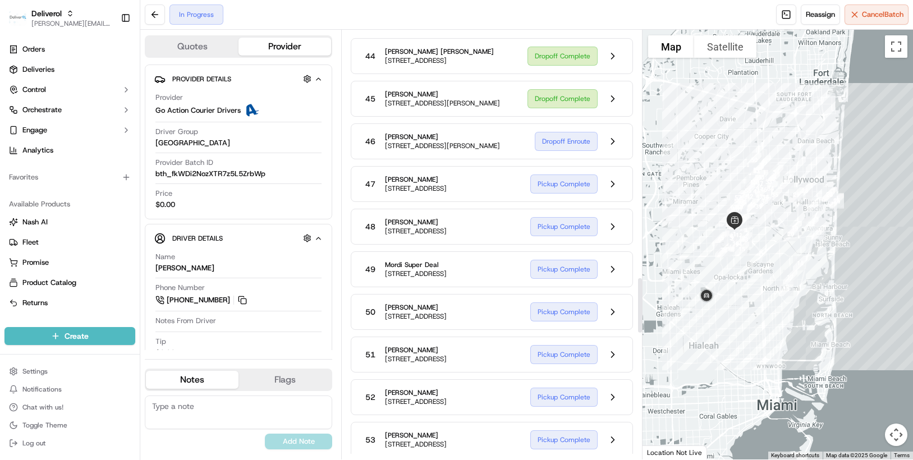
scroll to position [1964, 0]
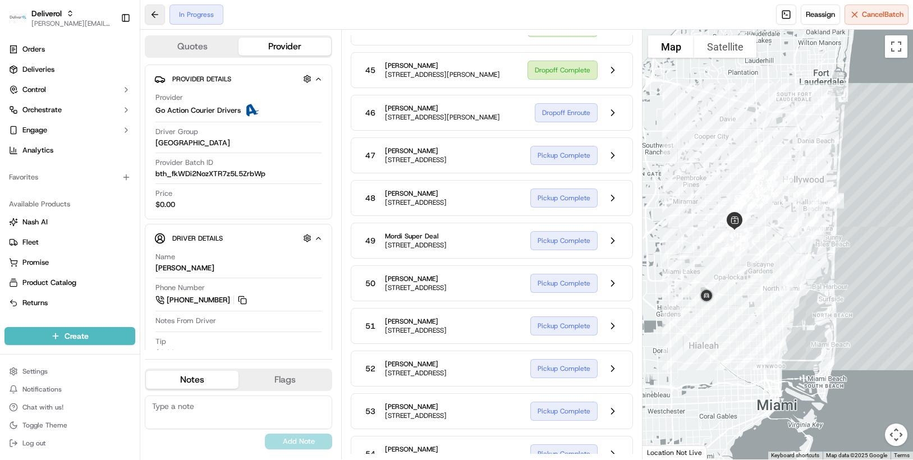
click at [155, 14] on button at bounding box center [155, 14] width 20 height 20
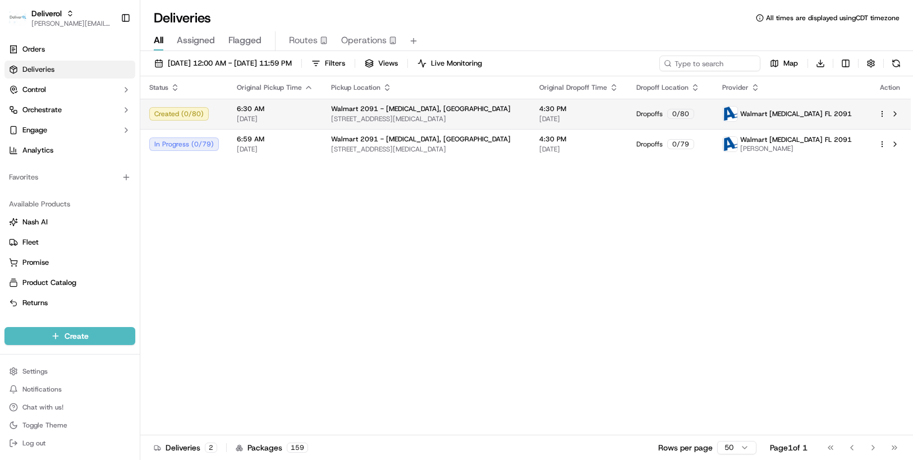
click at [158, 113] on div "Created ( 0 / 80 )" at bounding box center [184, 113] width 70 height 13
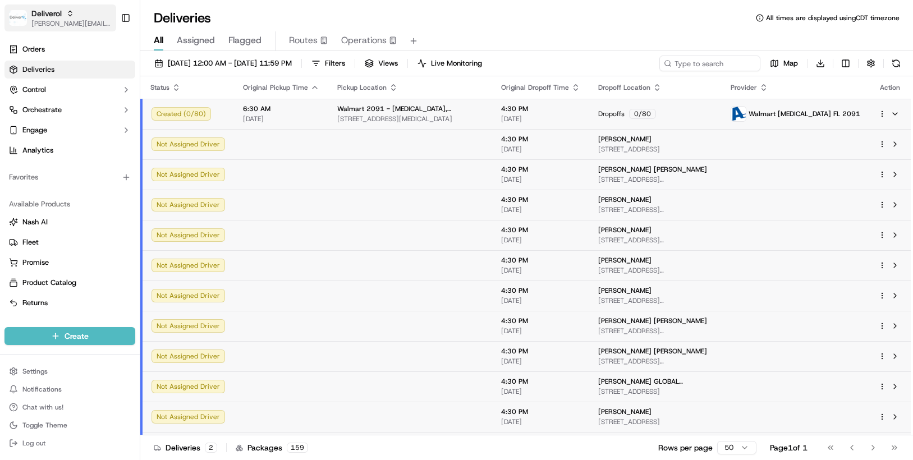
click at [45, 21] on span "[PERSON_NAME][EMAIL_ADDRESS][PERSON_NAME][DOMAIN_NAME]" at bounding box center [71, 23] width 80 height 9
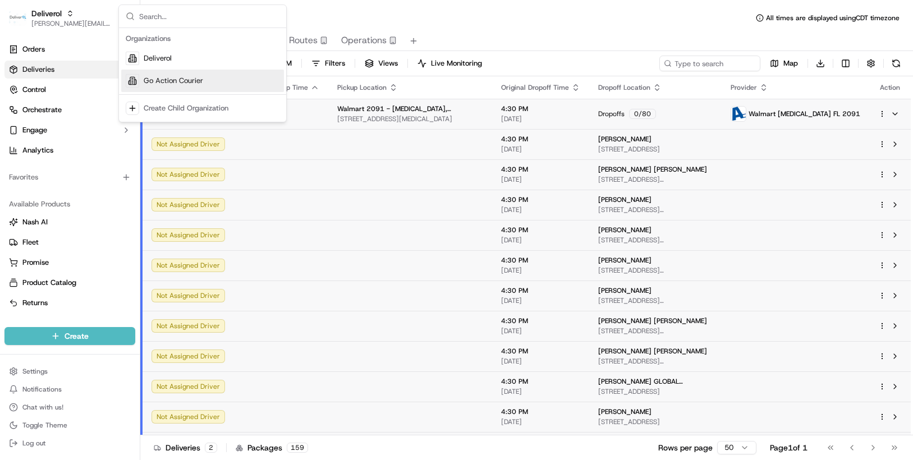
click at [150, 77] on span "Go Action Courier" at bounding box center [173, 81] width 59 height 10
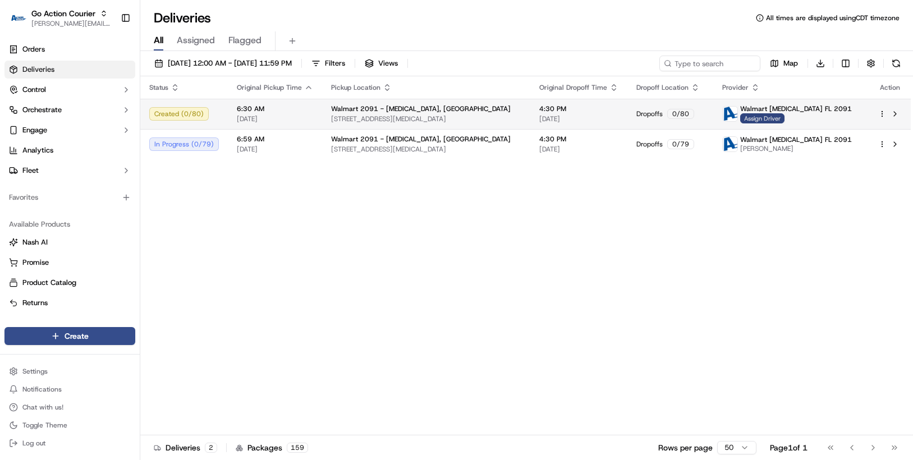
click at [763, 116] on span "Assign Driver" at bounding box center [762, 118] width 44 height 10
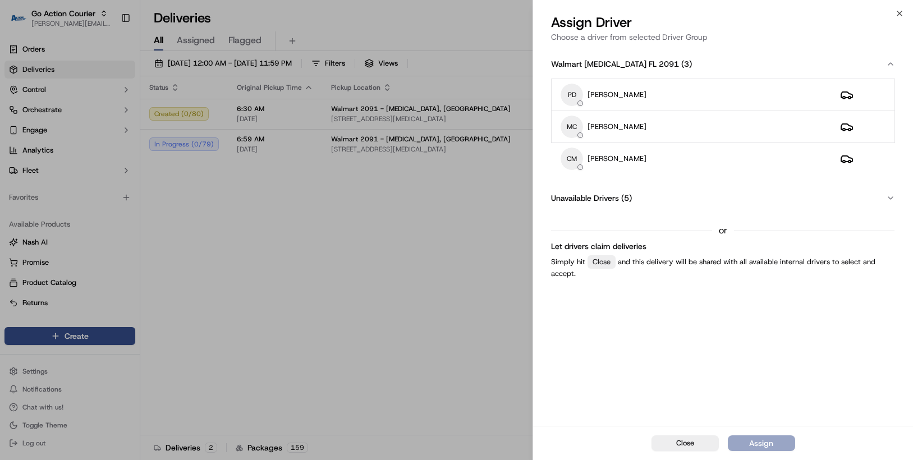
click at [613, 195] on span "Unavailable Drivers" at bounding box center [585, 197] width 68 height 11
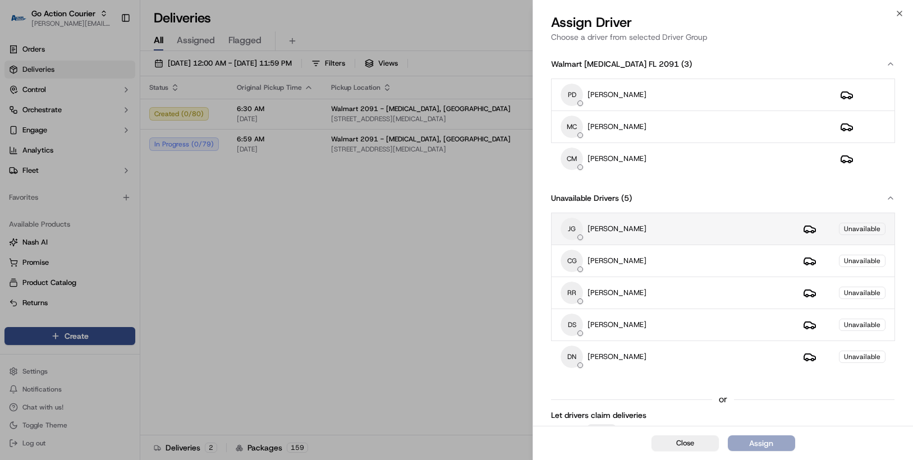
click at [627, 222] on div "JG Jennifer Gonzalez" at bounding box center [672, 229] width 224 height 22
click at [869, 227] on div "Unavailable" at bounding box center [862, 229] width 47 height 12
drag, startPoint x: 688, startPoint y: 233, endPoint x: 672, endPoint y: 233, distance: 16.3
click at [672, 233] on div "JG Jennifer Gonzalez" at bounding box center [672, 229] width 224 height 22
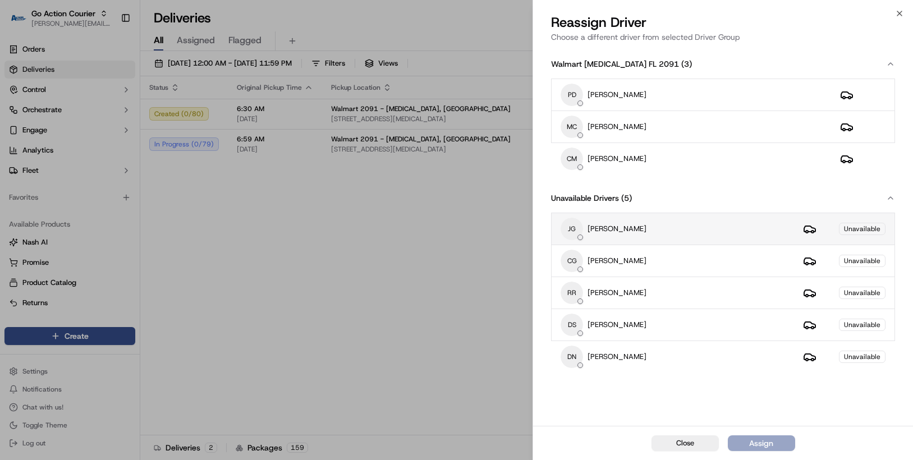
click at [672, 233] on div "JG Jennifer Gonzalez" at bounding box center [672, 229] width 224 height 22
click at [579, 238] on div at bounding box center [580, 238] width 6 height 6
click at [579, 231] on span "JG" at bounding box center [571, 229] width 22 height 22
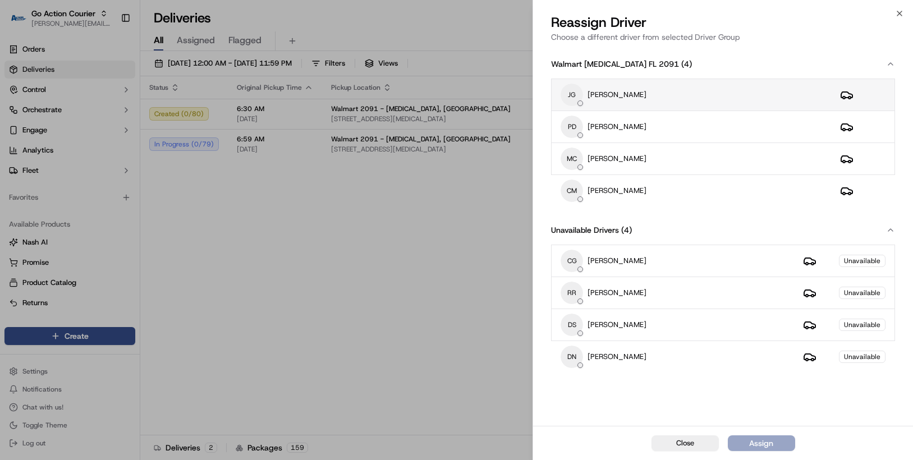
click at [770, 88] on div "JG Jennifer Gonzalez" at bounding box center [690, 95] width 261 height 22
click at [759, 446] on div "Close Assigned" at bounding box center [723, 443] width 380 height 34
click at [761, 440] on div "Close Assigned" at bounding box center [723, 443] width 380 height 34
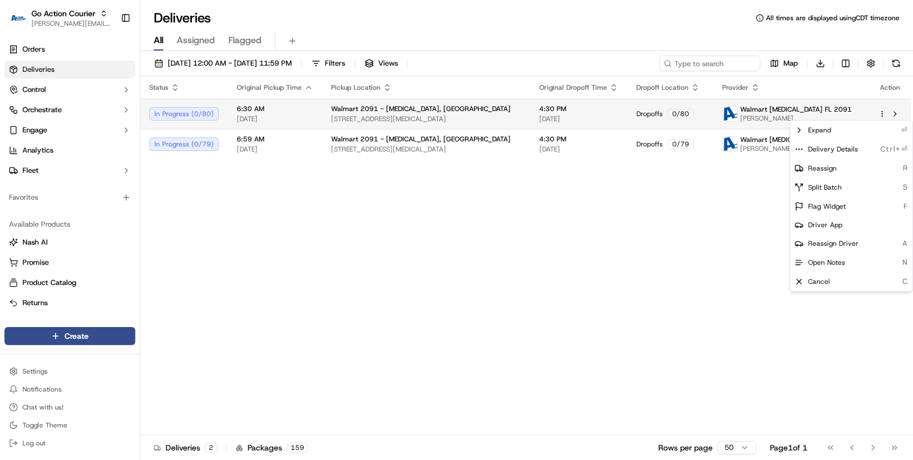
click at [881, 112] on html "Go Action Courier chris.sexton@deliverol.com Toggle Sidebar Orders Deliveries C…" at bounding box center [456, 230] width 913 height 460
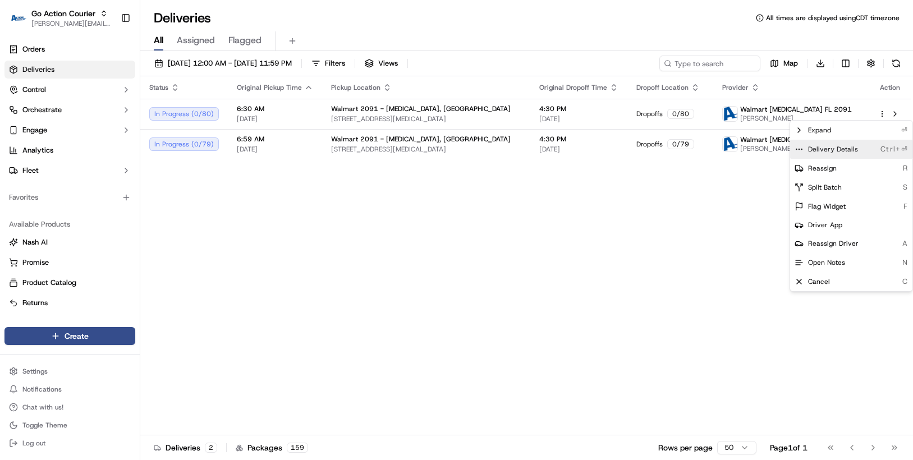
click at [850, 149] on span "Delivery Details" at bounding box center [833, 149] width 50 height 9
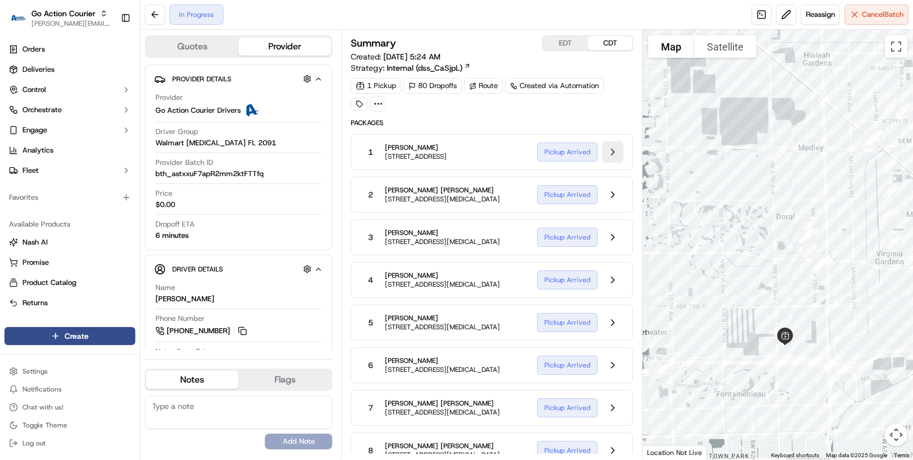
click at [611, 155] on button at bounding box center [612, 151] width 21 height 21
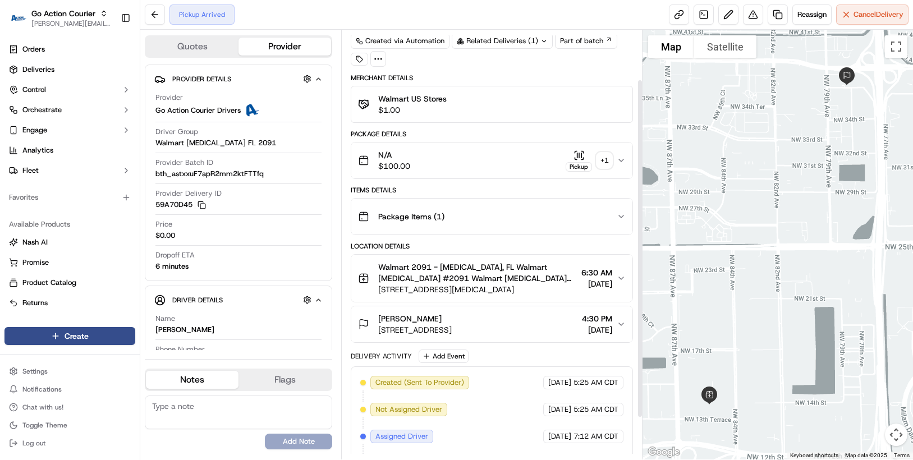
scroll to position [116, 0]
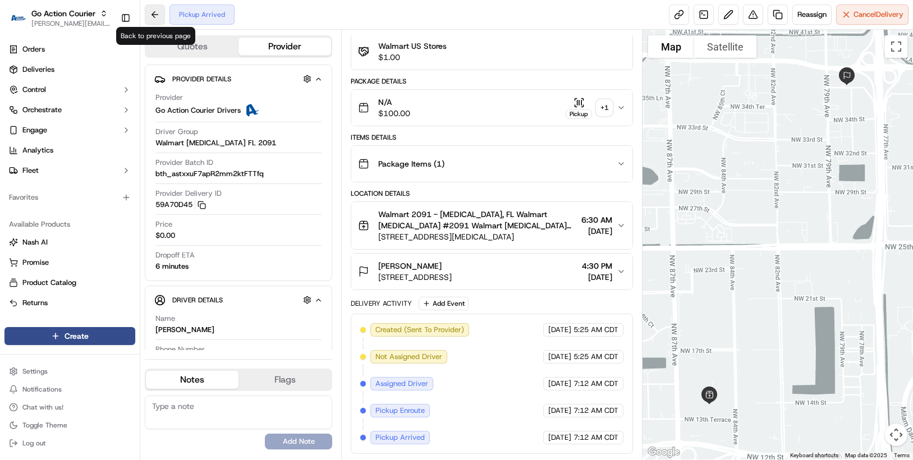
click at [152, 13] on button at bounding box center [155, 14] width 20 height 20
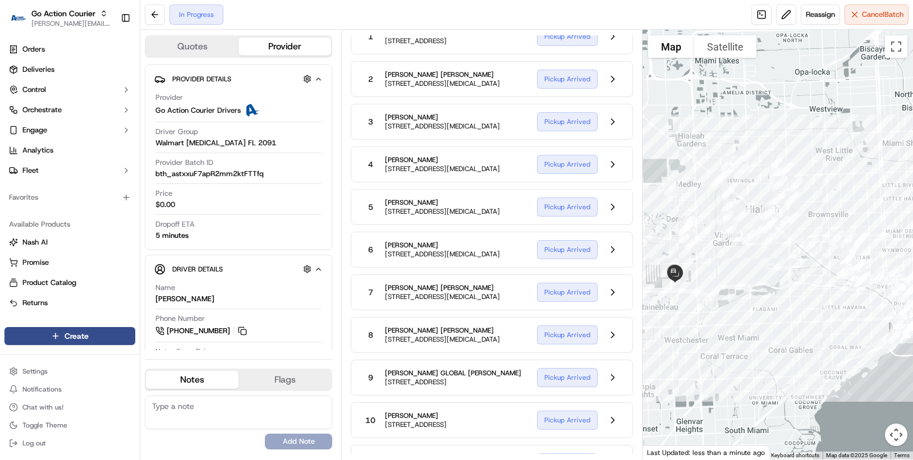
drag, startPoint x: 692, startPoint y: 372, endPoint x: 646, endPoint y: 345, distance: 53.3
click at [646, 345] on div at bounding box center [777, 245] width 270 height 430
click at [98, 17] on div "Go Action Courier" at bounding box center [71, 13] width 80 height 11
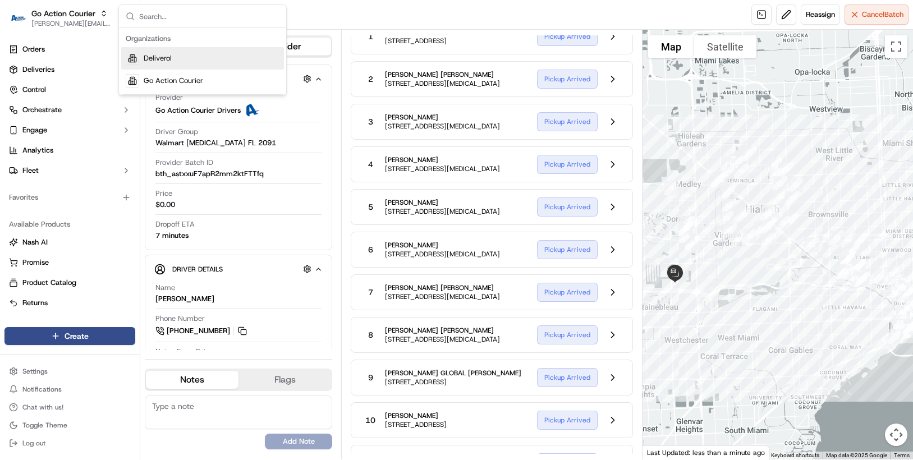
click at [150, 63] on span "Deliverol" at bounding box center [158, 58] width 28 height 10
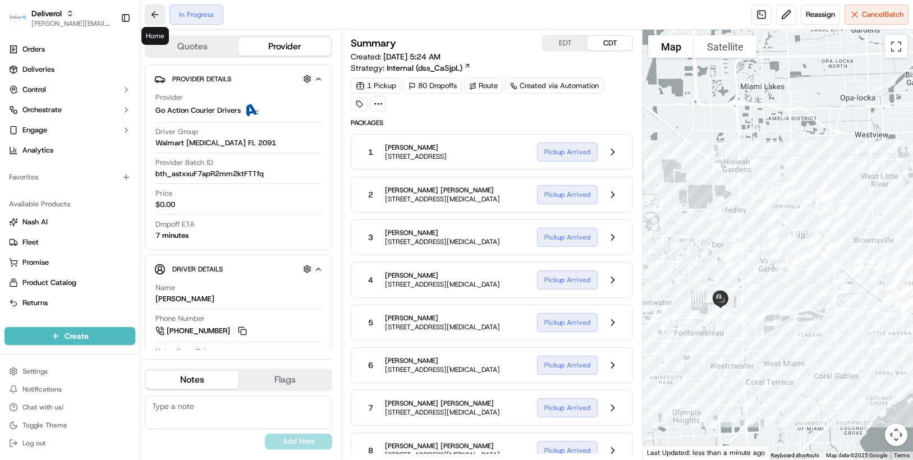
click at [149, 15] on button at bounding box center [155, 14] width 20 height 20
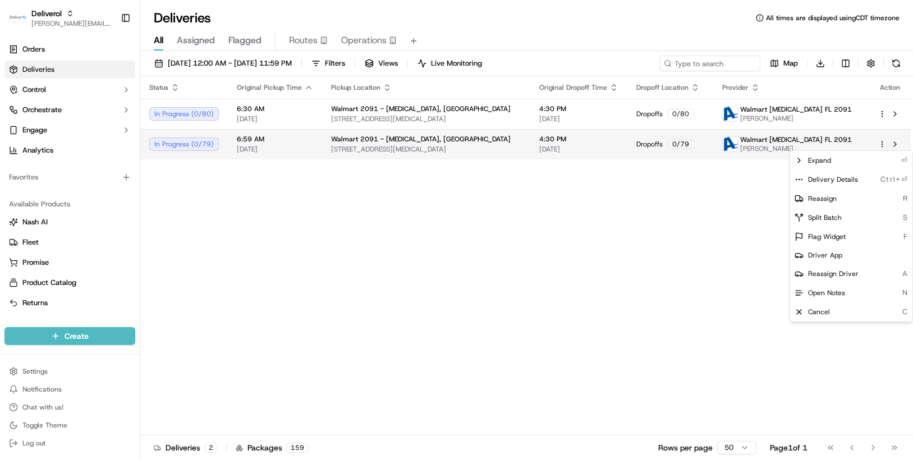
click at [879, 144] on html "Deliverol chris.sexton@deliverol.com Toggle Sidebar Orders Deliveries Control O…" at bounding box center [456, 230] width 913 height 460
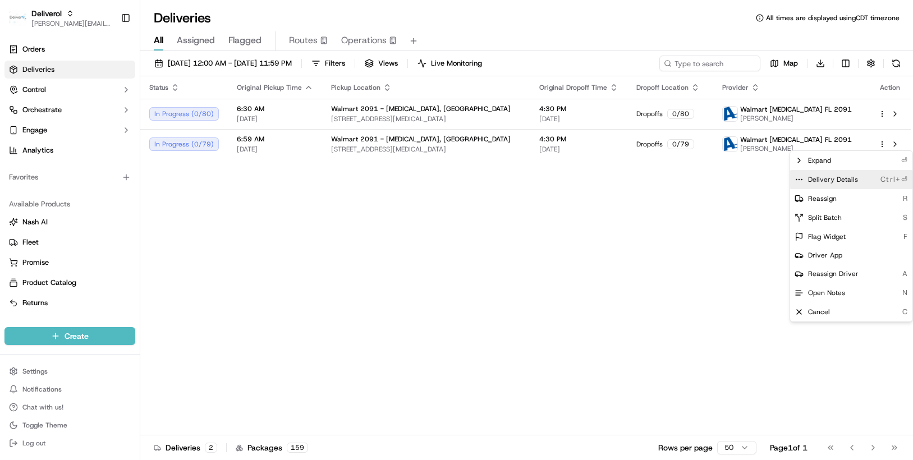
click at [848, 181] on span "Delivery Details" at bounding box center [833, 179] width 50 height 9
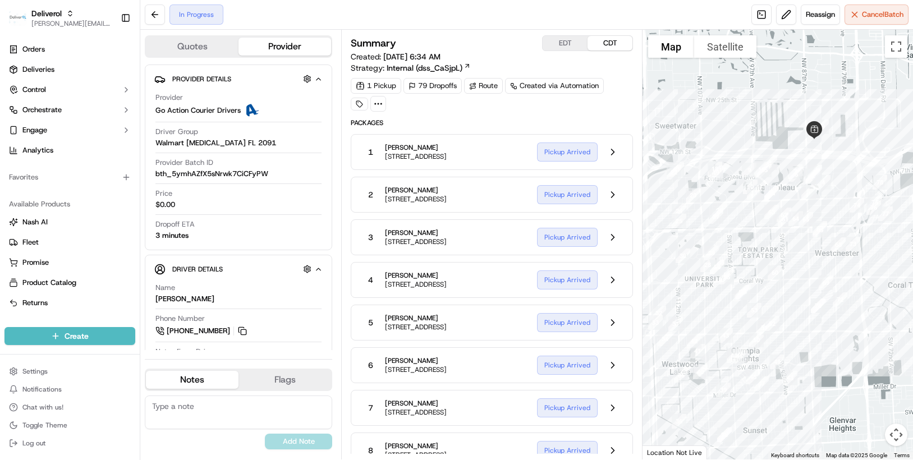
drag, startPoint x: 768, startPoint y: 189, endPoint x: 733, endPoint y: 122, distance: 75.5
click at [733, 122] on div at bounding box center [777, 245] width 270 height 430
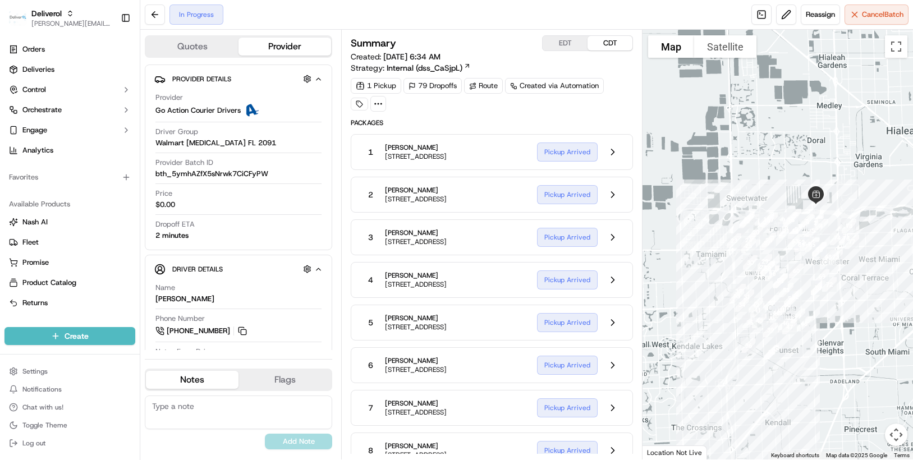
drag, startPoint x: 664, startPoint y: 227, endPoint x: 707, endPoint y: 303, distance: 87.2
click at [707, 303] on div at bounding box center [777, 245] width 270 height 430
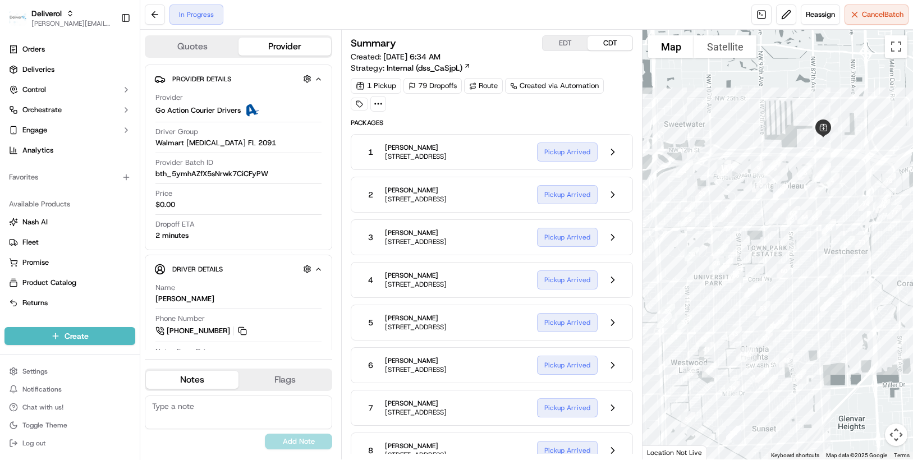
drag, startPoint x: 762, startPoint y: 210, endPoint x: 672, endPoint y: 103, distance: 140.2
click at [672, 103] on div at bounding box center [777, 245] width 270 height 430
click at [159, 18] on button at bounding box center [155, 14] width 20 height 20
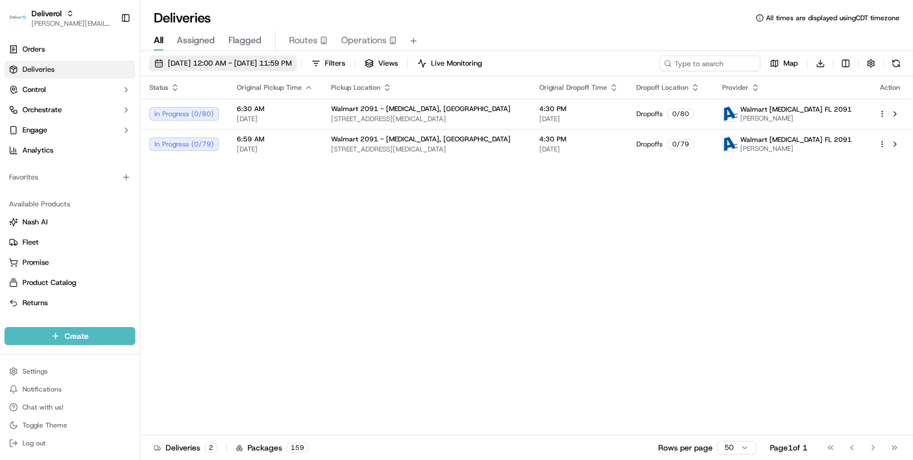
click at [292, 65] on span "[DATE] 12:00 AM - [DATE] 11:59 PM" at bounding box center [230, 63] width 124 height 10
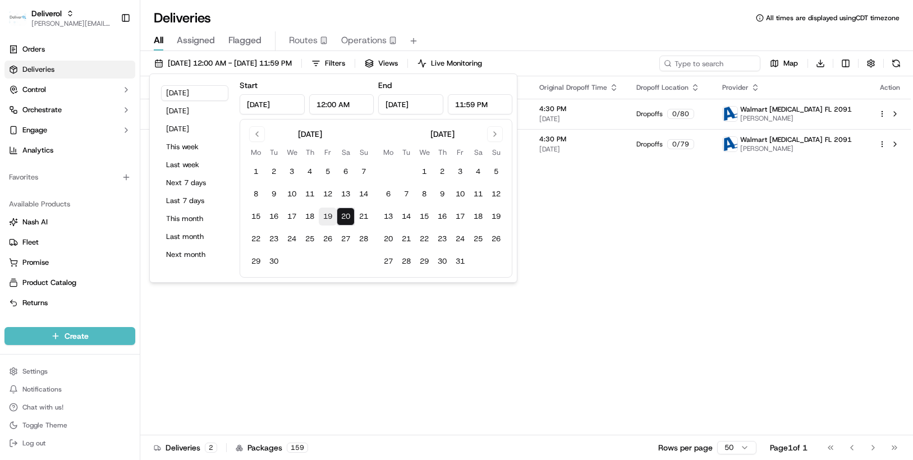
click at [328, 219] on button "19" at bounding box center [328, 217] width 18 height 18
type input "[DATE]"
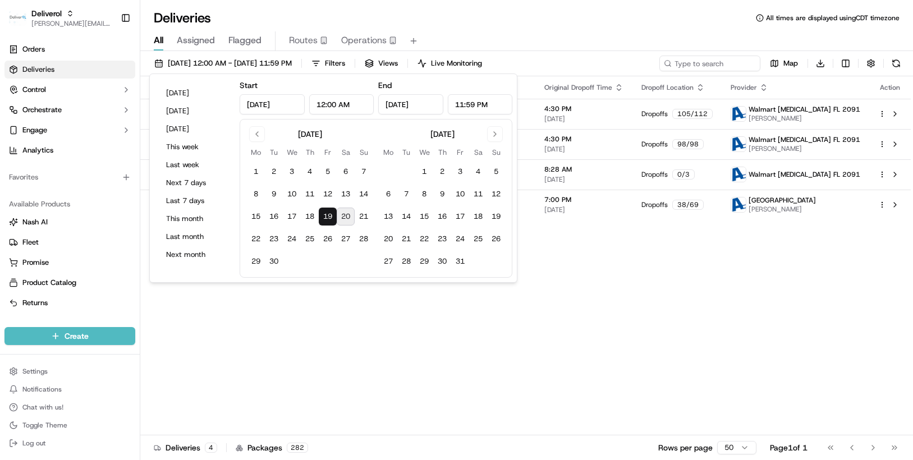
click at [550, 263] on div "Status Original Pickup Time Pickup Location Original Dropoff Time Dropoff Locat…" at bounding box center [525, 255] width 770 height 359
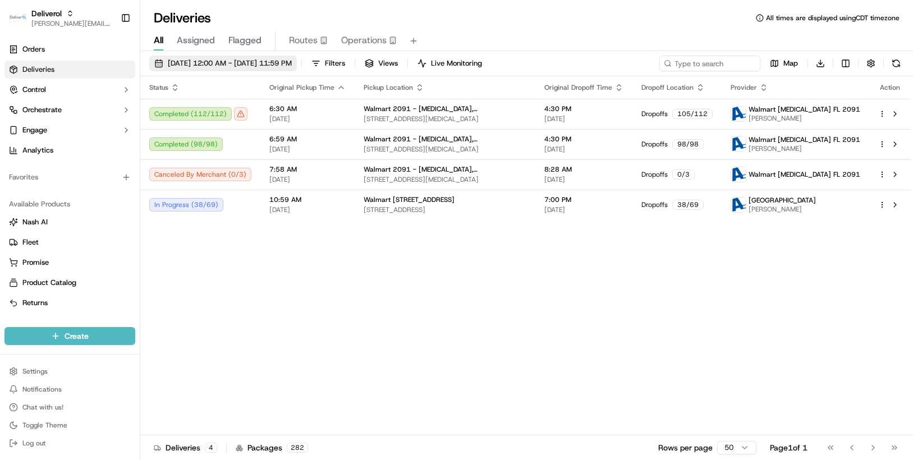
click at [292, 61] on span "[DATE] 12:00 AM - [DATE] 11:59 PM" at bounding box center [230, 63] width 124 height 10
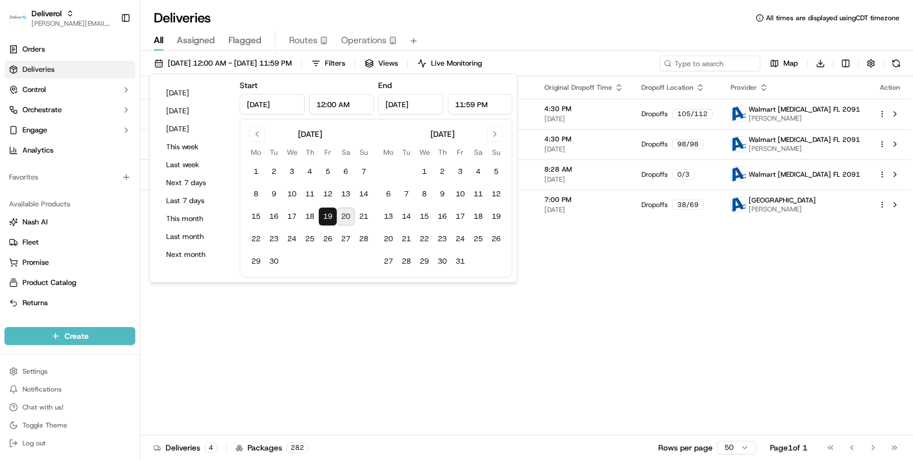
click at [350, 219] on button "20" at bounding box center [346, 217] width 18 height 18
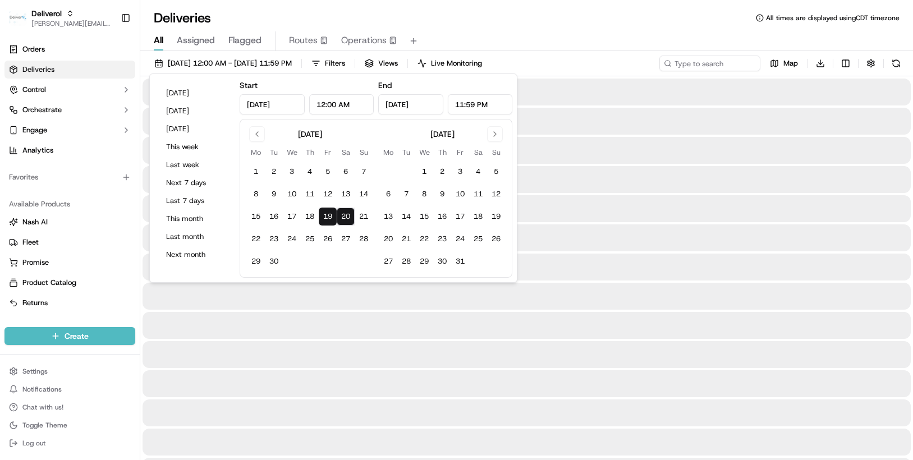
click at [323, 217] on button "19" at bounding box center [328, 217] width 18 height 18
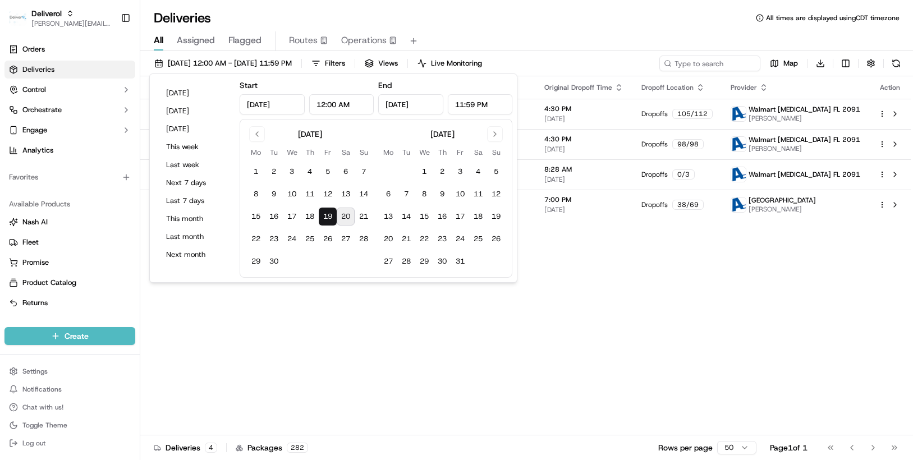
click at [344, 218] on button "20" at bounding box center [346, 217] width 18 height 18
type input "[DATE]"
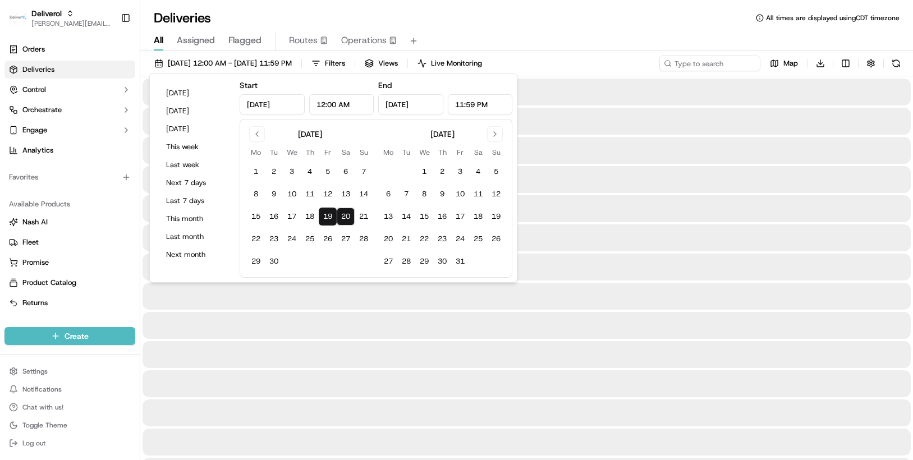
click at [343, 215] on button "20" at bounding box center [346, 217] width 18 height 18
type input "[DATE]"
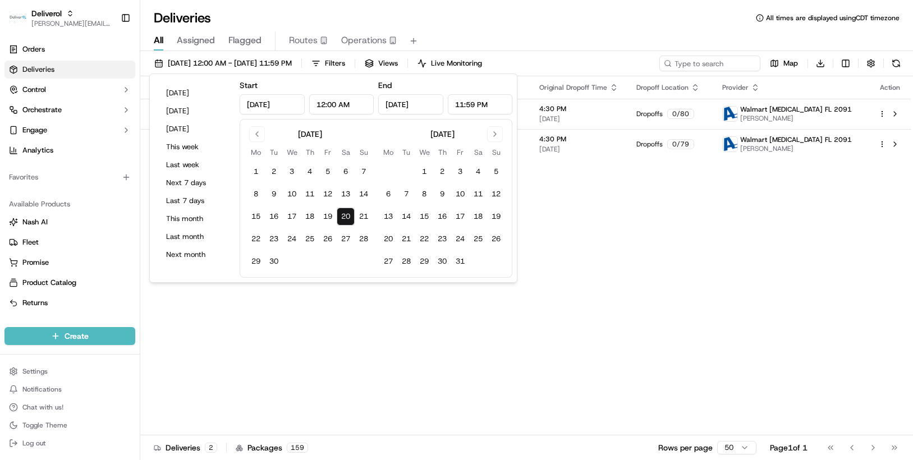
click at [443, 386] on div "Status Original Pickup Time Pickup Location Original Dropoff Time Dropoff Locat…" at bounding box center [525, 255] width 770 height 359
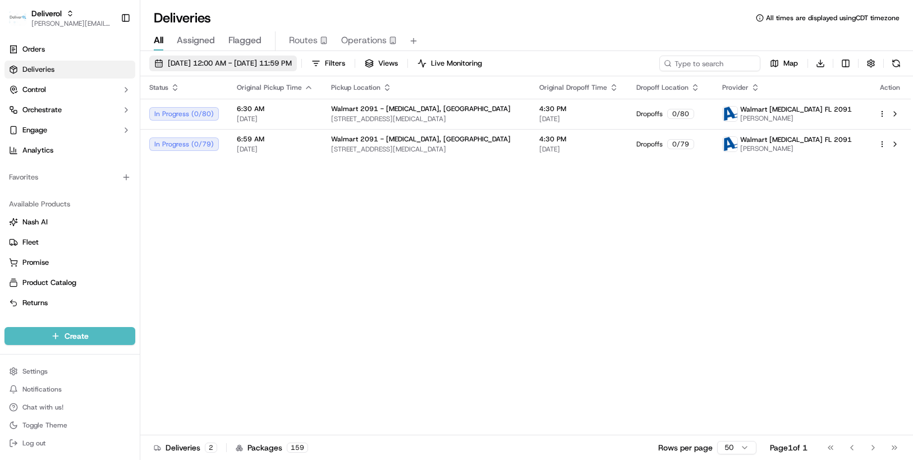
click at [292, 62] on span "[DATE] 12:00 AM - [DATE] 11:59 PM" at bounding box center [230, 63] width 124 height 10
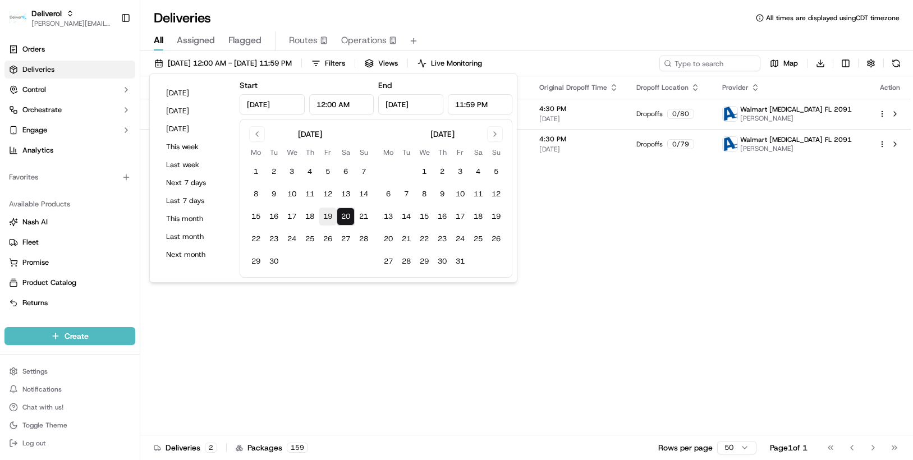
click at [327, 217] on button "19" at bounding box center [328, 217] width 18 height 18
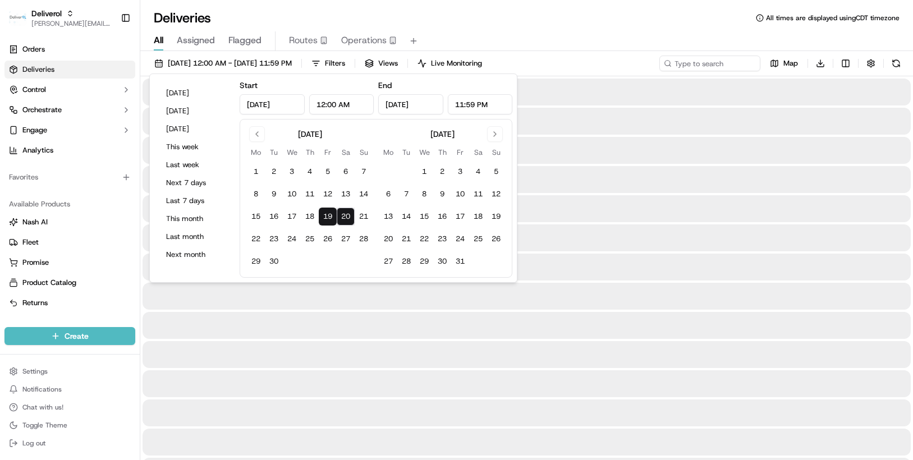
type input "[DATE]"
click at [326, 214] on button "19" at bounding box center [328, 217] width 18 height 18
type input "[DATE]"
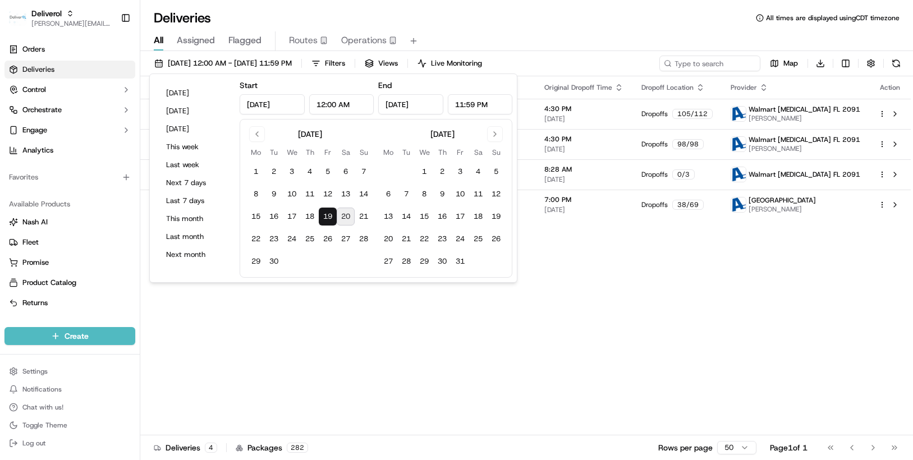
click at [559, 249] on div "Status Original Pickup Time Pickup Location Original Dropoff Time Dropoff Locat…" at bounding box center [525, 255] width 770 height 359
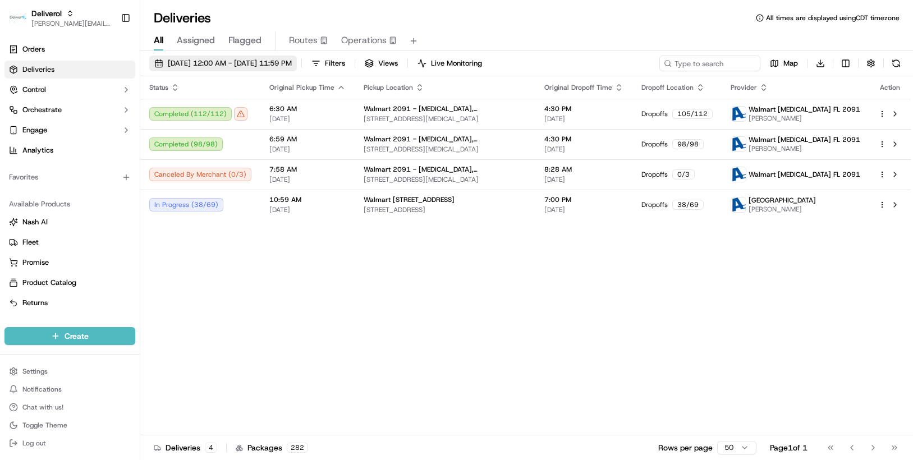
click at [292, 66] on span "[DATE] 12:00 AM - [DATE] 11:59 PM" at bounding box center [230, 63] width 124 height 10
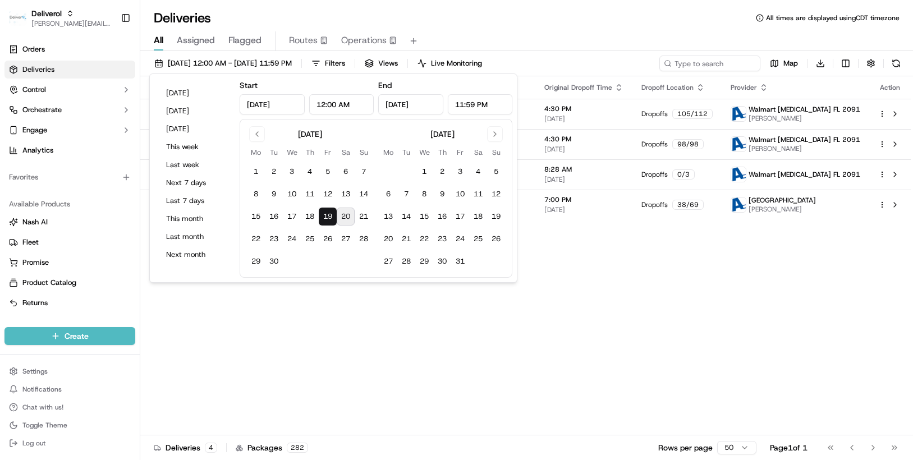
click at [346, 213] on button "20" at bounding box center [346, 217] width 18 height 18
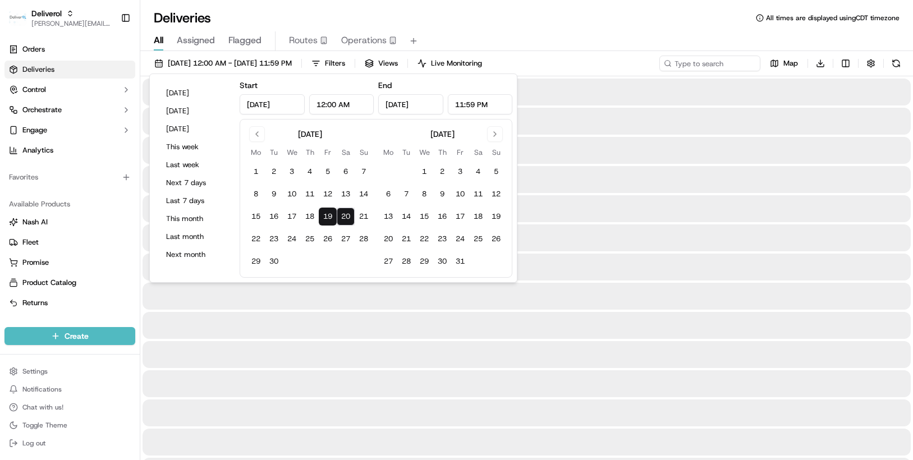
click at [325, 215] on button "19" at bounding box center [328, 217] width 18 height 18
click at [346, 215] on button "20" at bounding box center [346, 217] width 18 height 18
type input "[DATE]"
click at [346, 215] on button "20" at bounding box center [346, 217] width 18 height 18
type input "[DATE]"
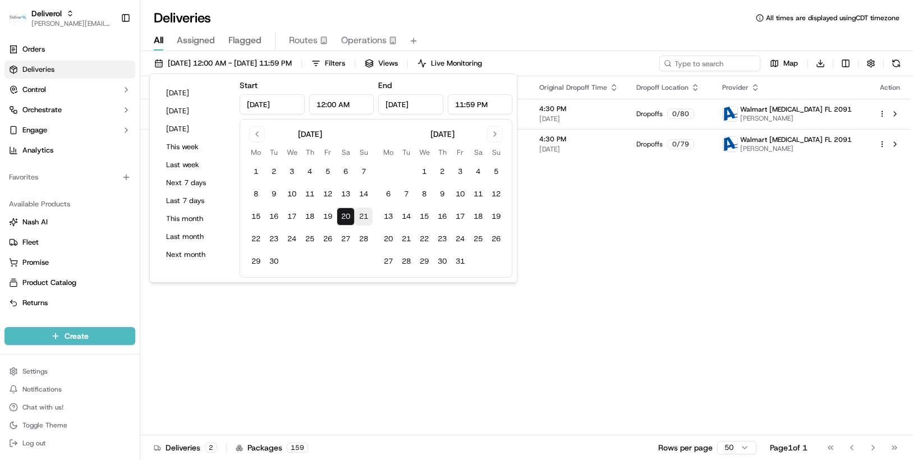
click at [563, 205] on div "Status Original Pickup Time Pickup Location Original Dropoff Time Dropoff Locat…" at bounding box center [525, 255] width 770 height 359
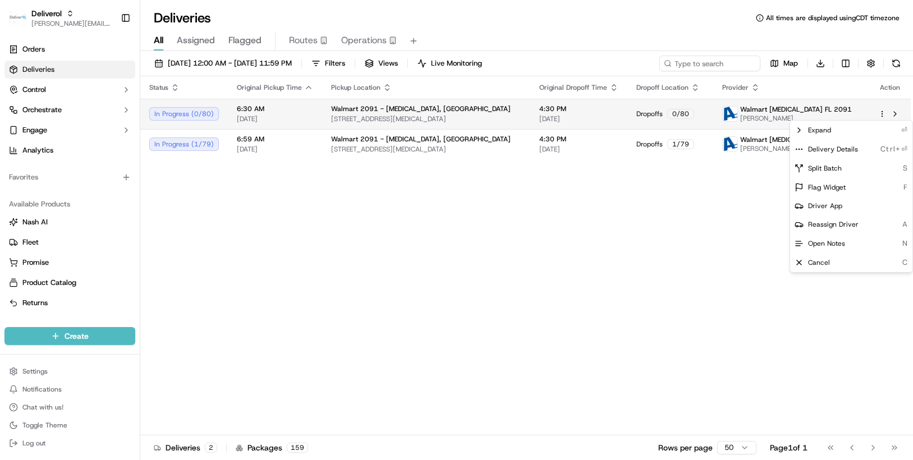
click at [884, 113] on html "Deliverol chris.sexton@deliverol.com Toggle Sidebar Orders Deliveries Control O…" at bounding box center [456, 230] width 913 height 460
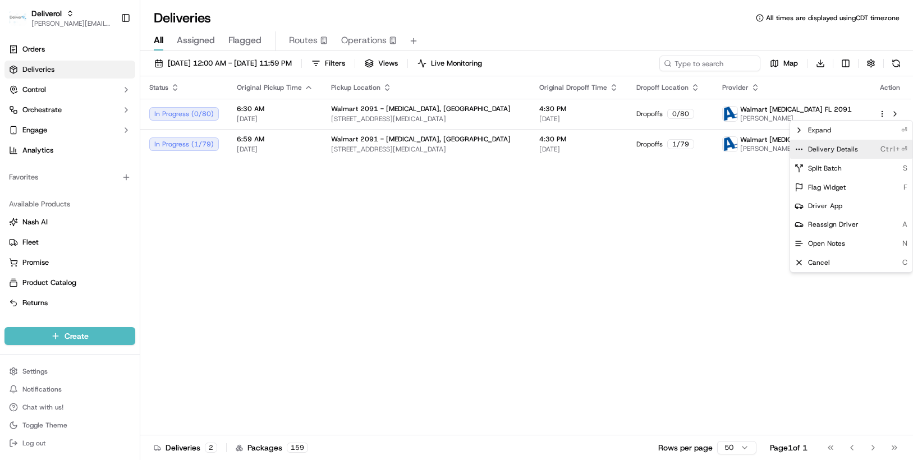
click at [836, 149] on span "Delivery Details" at bounding box center [833, 149] width 50 height 9
click at [330, 65] on html "Deliverol chris.sexton@deliverol.com Toggle Sidebar Orders Deliveries Control O…" at bounding box center [456, 230] width 913 height 460
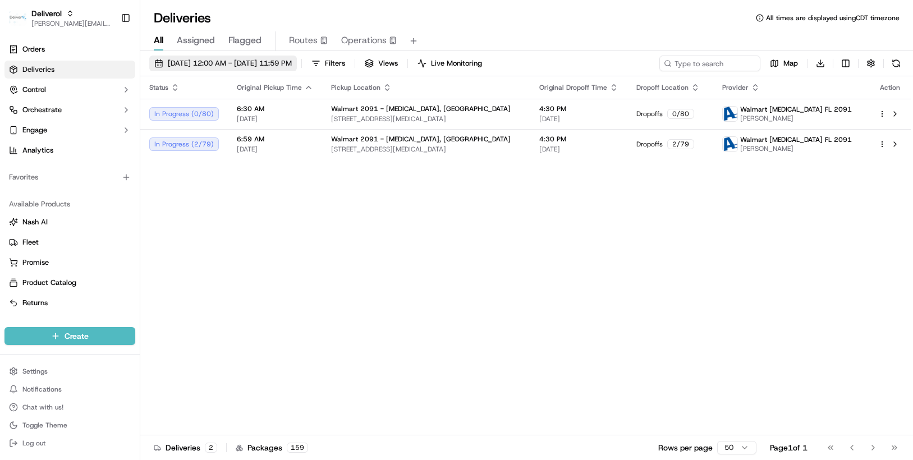
click at [292, 63] on span "[DATE] 12:00 AM - [DATE] 11:59 PM" at bounding box center [230, 63] width 124 height 10
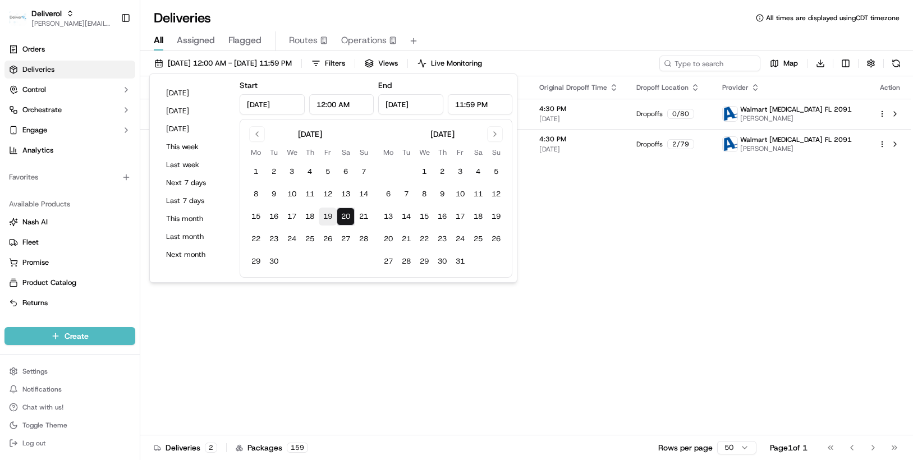
click at [331, 214] on button "19" at bounding box center [328, 217] width 18 height 18
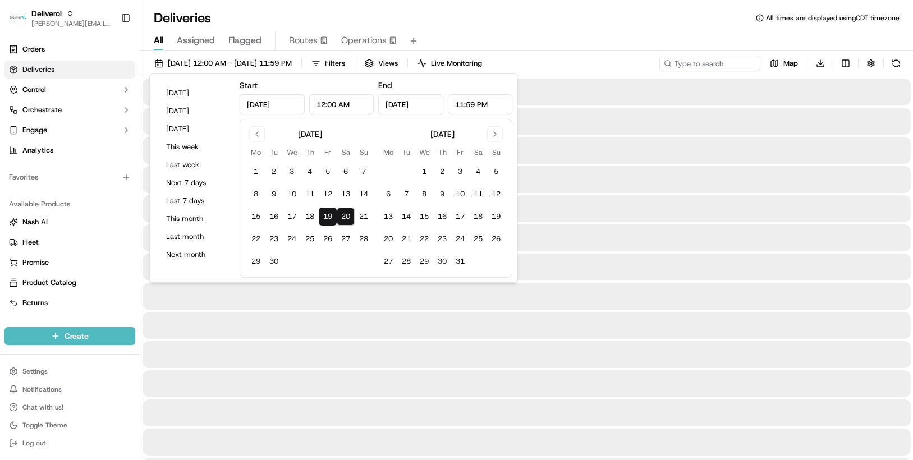
type input "[DATE]"
click at [331, 214] on button "19" at bounding box center [328, 217] width 18 height 18
type input "[DATE]"
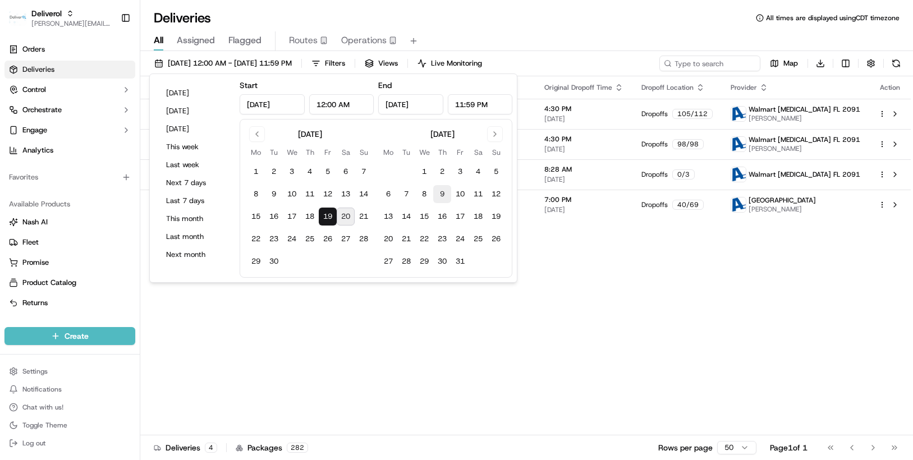
click at [535, 195] on td "Walmart 3311 - Miami Gardens, FL 19501 NW 27TH AVE, MIAMI GARDENS, FL 33056, US" at bounding box center [445, 205] width 181 height 30
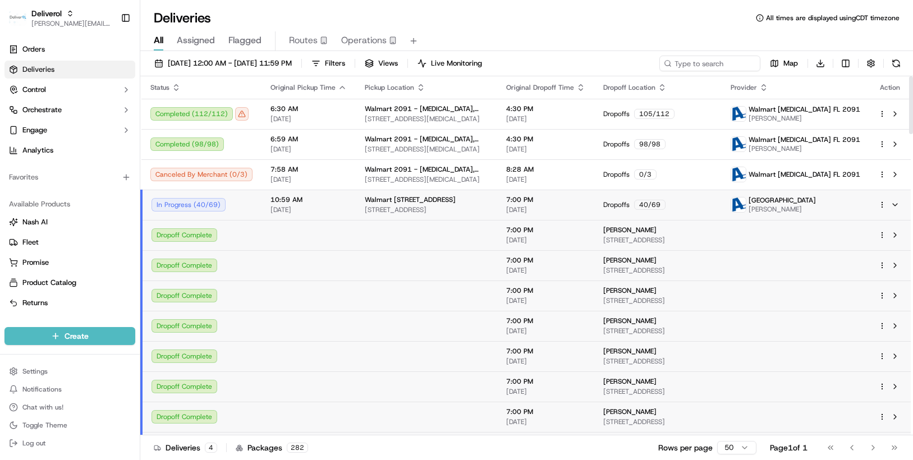
click at [879, 206] on html "Deliverol chris.sexton@deliverol.com Toggle Sidebar Orders Deliveries Control O…" at bounding box center [456, 230] width 913 height 460
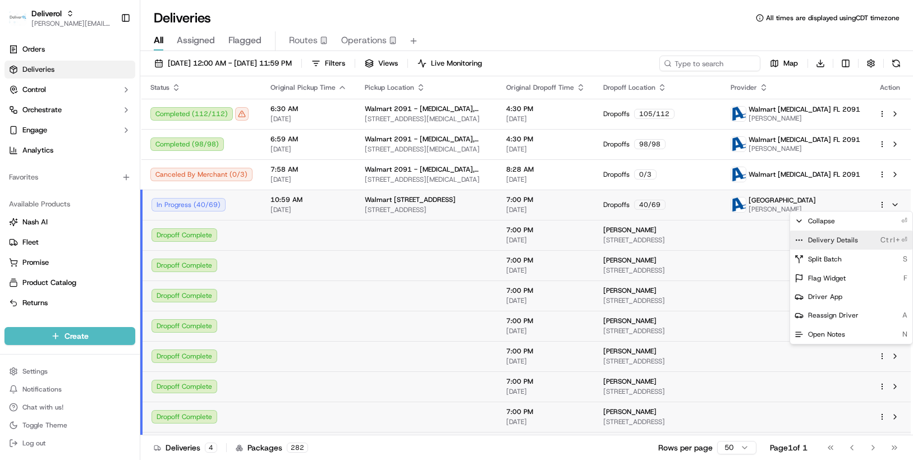
click at [843, 237] on span "Delivery Details" at bounding box center [833, 240] width 50 height 9
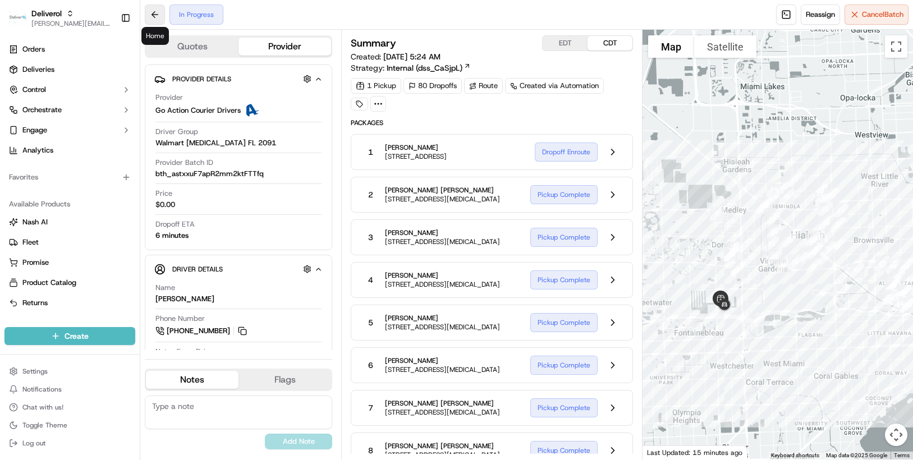
click at [152, 13] on button at bounding box center [155, 14] width 20 height 20
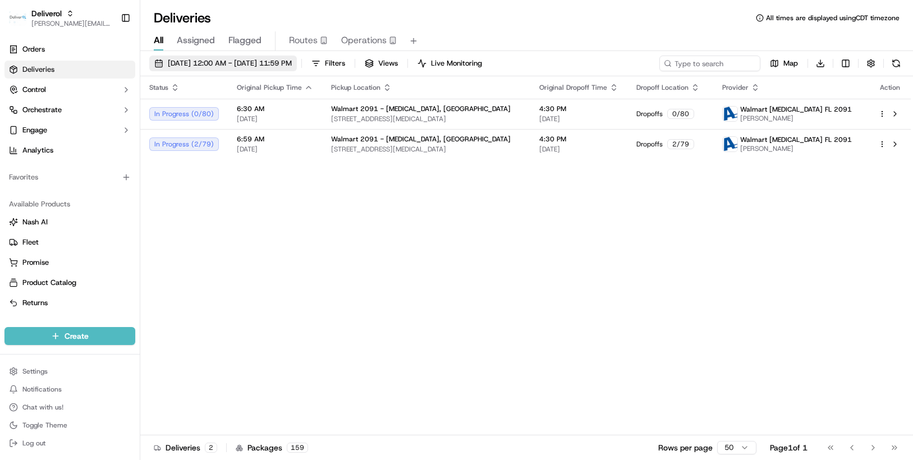
click at [297, 62] on button "[DATE] 12:00 AM - [DATE] 11:59 PM" at bounding box center [223, 64] width 148 height 16
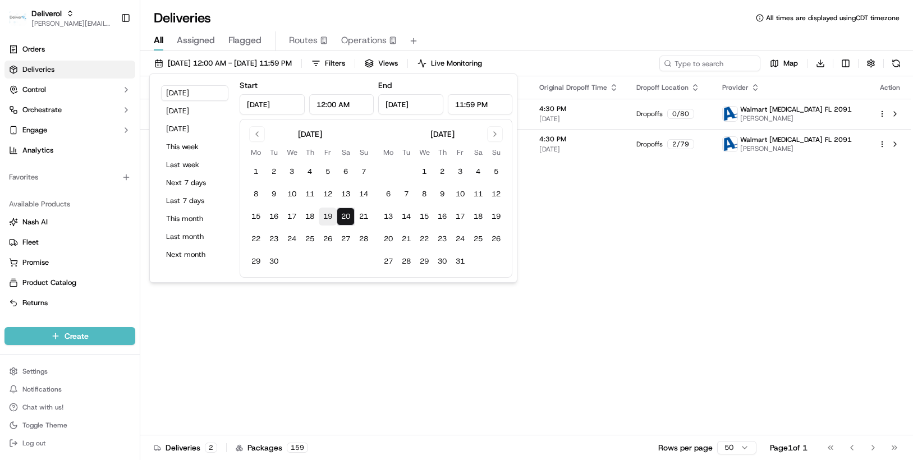
click at [328, 213] on button "19" at bounding box center [328, 217] width 18 height 18
type input "[DATE]"
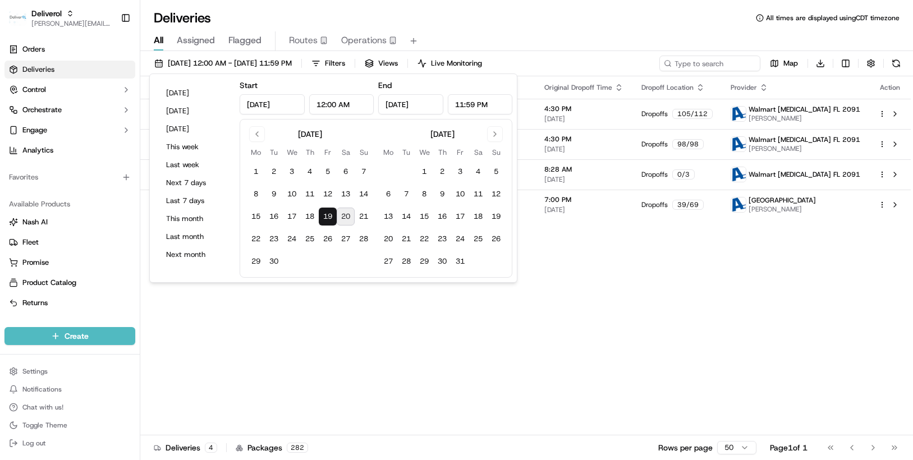
click at [539, 254] on div "Status Original Pickup Time Pickup Location Original Dropoff Time Dropoff Locat…" at bounding box center [525, 255] width 770 height 359
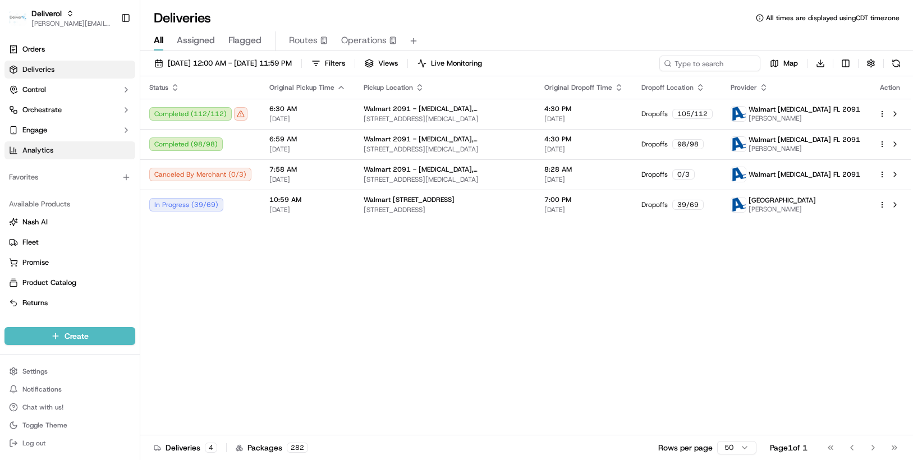
click at [48, 145] on link "Analytics" at bounding box center [69, 150] width 131 height 18
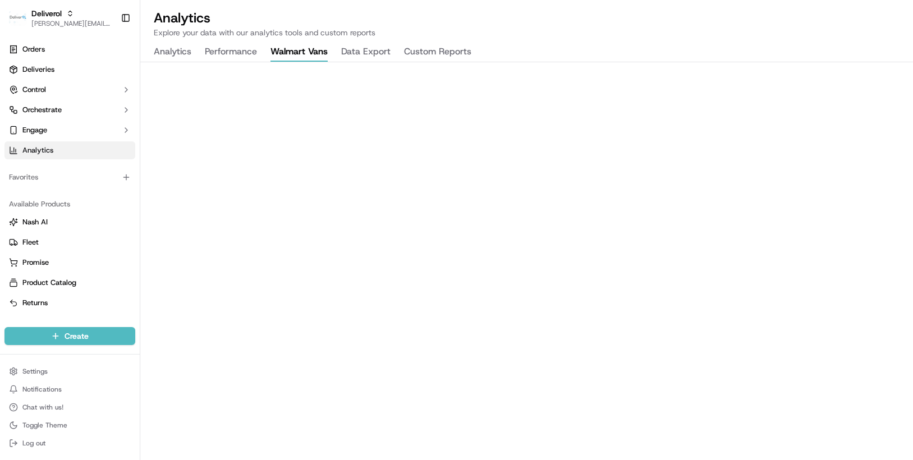
click at [313, 52] on button "Walmart Vans" at bounding box center [298, 52] width 57 height 19
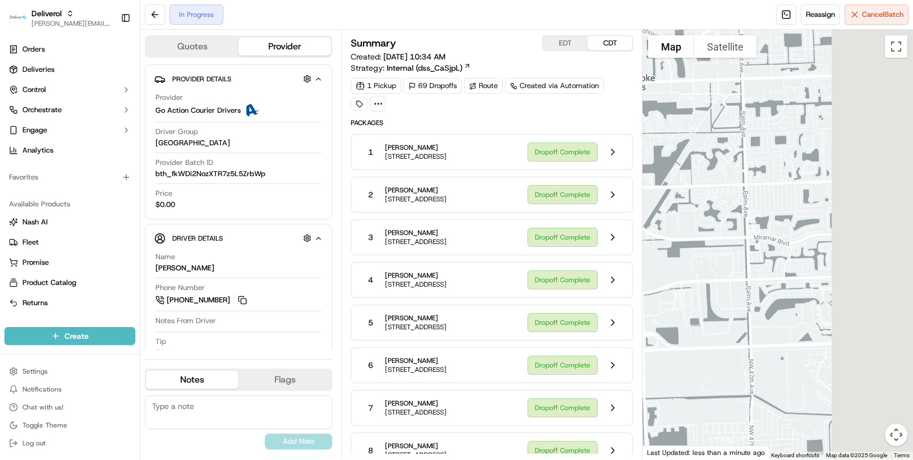
drag, startPoint x: 759, startPoint y: 221, endPoint x: 557, endPoint y: 226, distance: 202.6
click at [557, 226] on div "Quotes Provider Provider Details Hidden ( 2 ) Provider Go Action Courier Driver…" at bounding box center [526, 245] width 773 height 430
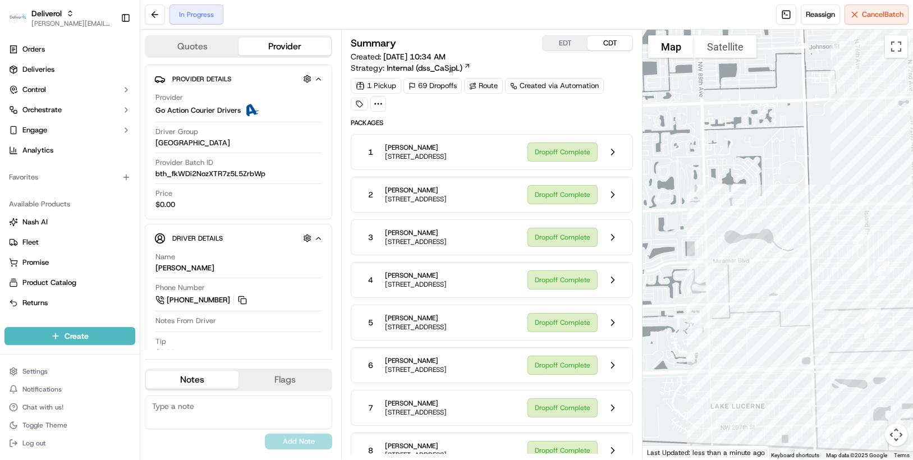
drag, startPoint x: 750, startPoint y: 216, endPoint x: 610, endPoint y: 240, distance: 141.8
click at [610, 240] on div "Quotes Provider Provider Details Hidden ( 2 ) Provider Go Action Courier Driver…" at bounding box center [526, 245] width 773 height 430
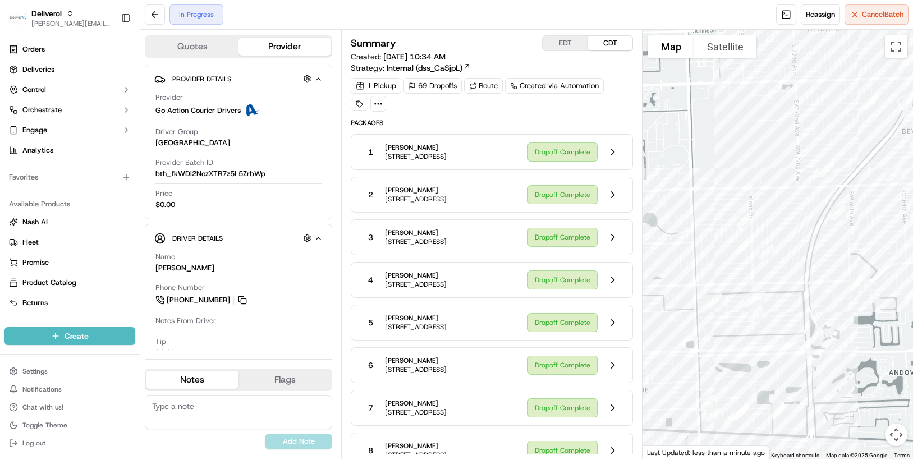
drag, startPoint x: 742, startPoint y: 187, endPoint x: 633, endPoint y: 171, distance: 110.6
click at [633, 171] on div "Quotes Provider Provider Details Hidden ( 2 ) Provider Go Action Courier Driver…" at bounding box center [526, 245] width 773 height 430
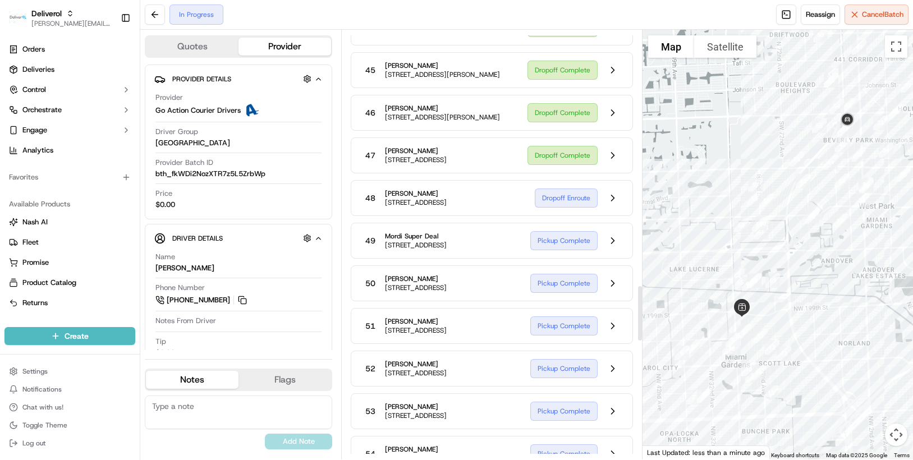
scroll to position [2020, 0]
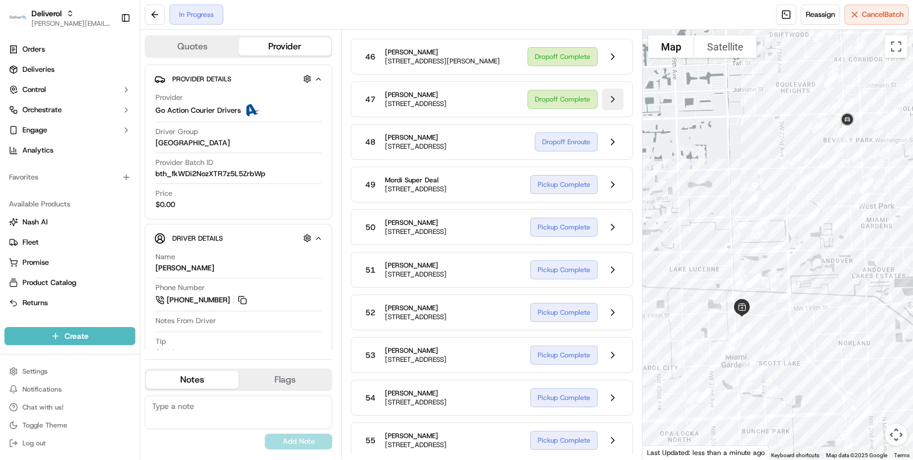
click at [610, 110] on button at bounding box center [612, 99] width 21 height 21
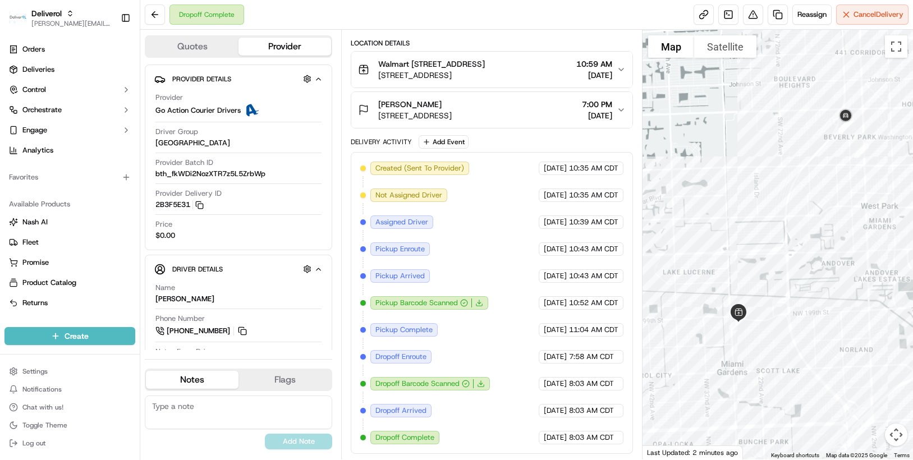
scroll to position [277, 0]
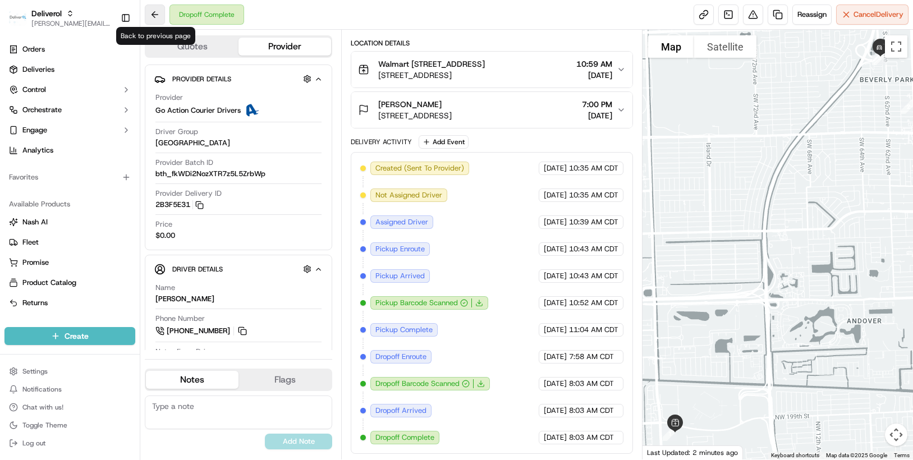
click at [158, 16] on button at bounding box center [155, 14] width 20 height 20
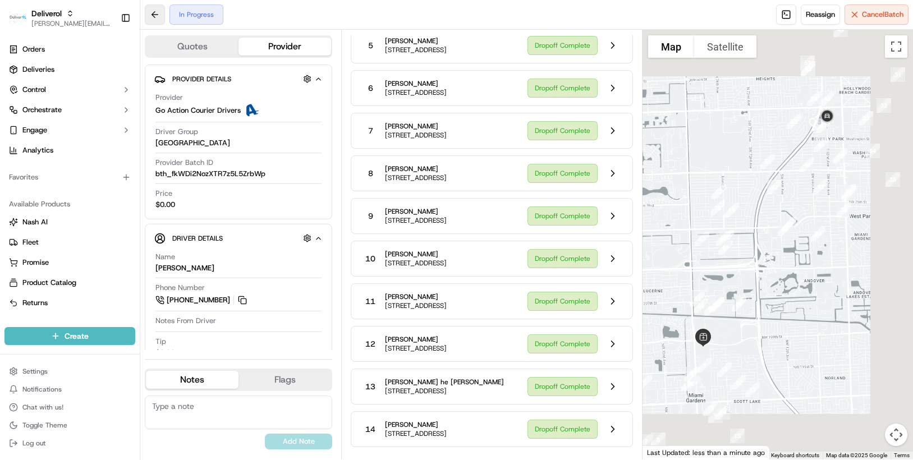
scroll to position [2020, 0]
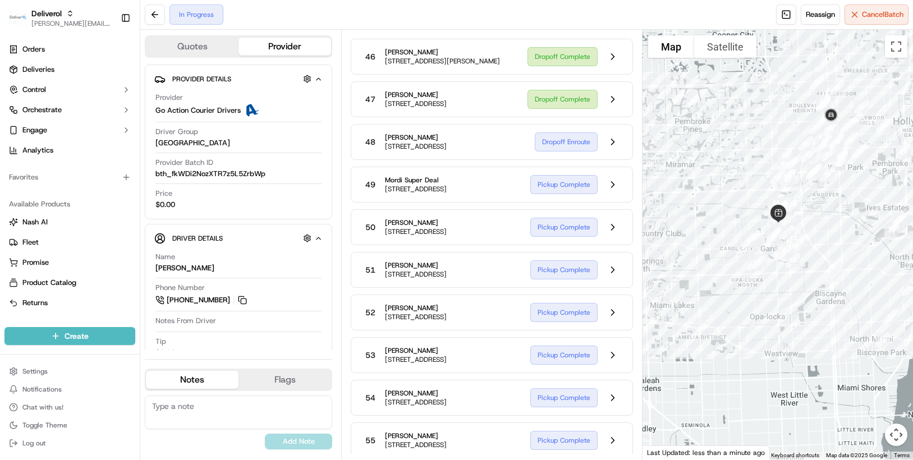
drag, startPoint x: 682, startPoint y: 191, endPoint x: 639, endPoint y: 212, distance: 47.4
click at [639, 212] on div "Quotes Provider Provider Details Hidden ( 2 ) Provider Go Action Courier Driver…" at bounding box center [526, 245] width 773 height 430
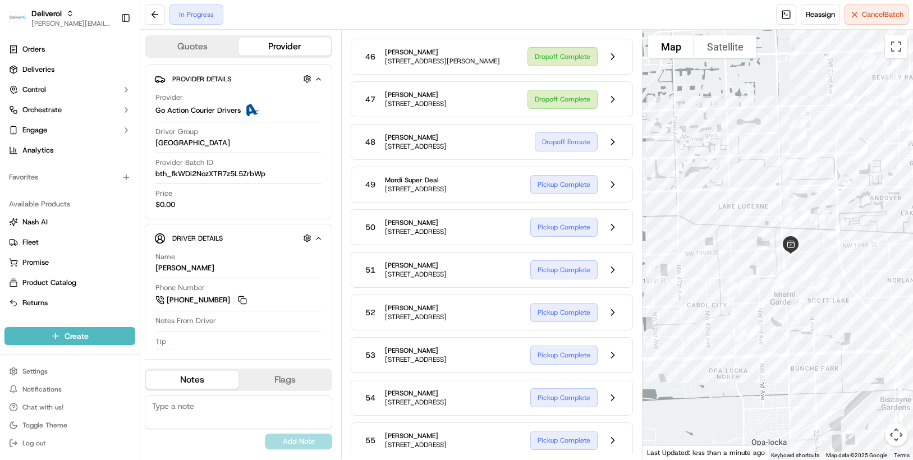
drag, startPoint x: 727, startPoint y: 215, endPoint x: 668, endPoint y: 226, distance: 60.0
click at [668, 226] on div at bounding box center [777, 245] width 270 height 430
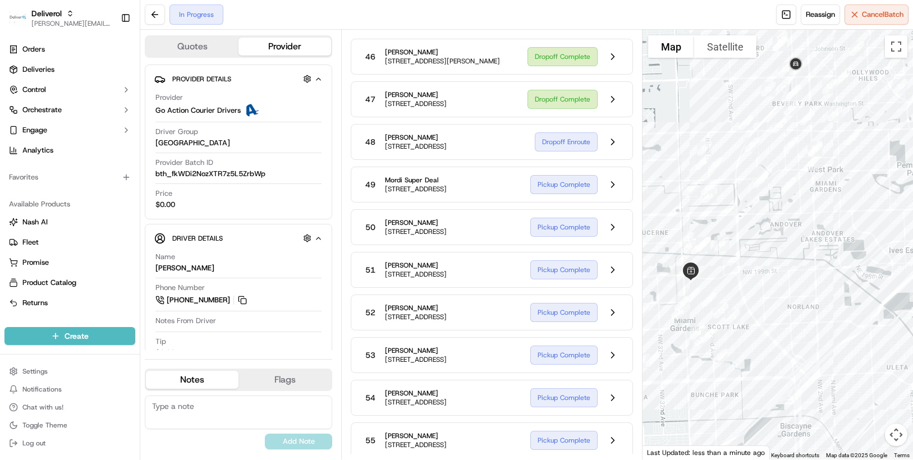
drag, startPoint x: 726, startPoint y: 220, endPoint x: 626, endPoint y: 247, distance: 103.6
click at [626, 247] on div "Quotes Provider Provider Details Hidden ( 2 ) Provider Go Action Courier Driver…" at bounding box center [526, 245] width 773 height 430
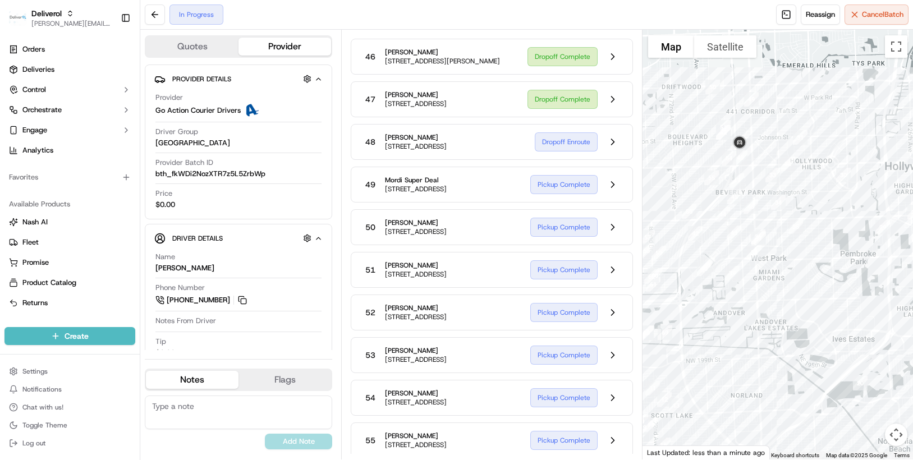
drag, startPoint x: 666, startPoint y: 117, endPoint x: 608, endPoint y: 205, distance: 106.1
click at [608, 205] on div "Quotes Provider Provider Details Hidden ( 2 ) Provider Go Action Courier Driver…" at bounding box center [526, 245] width 773 height 430
click at [608, 25] on button at bounding box center [612, 13] width 21 height 21
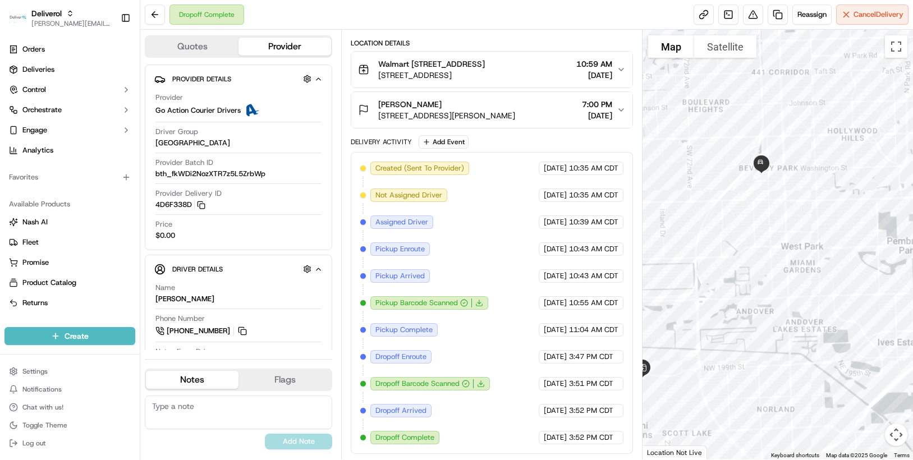
scroll to position [277, 0]
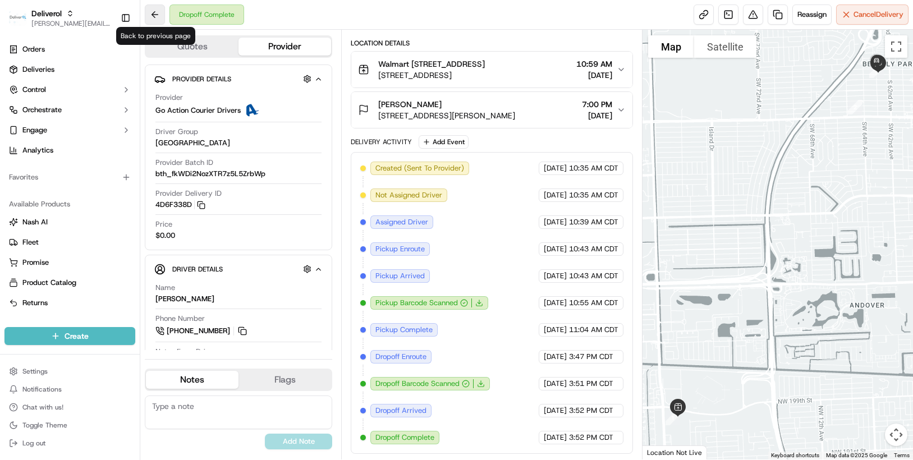
click at [152, 17] on button at bounding box center [155, 14] width 20 height 20
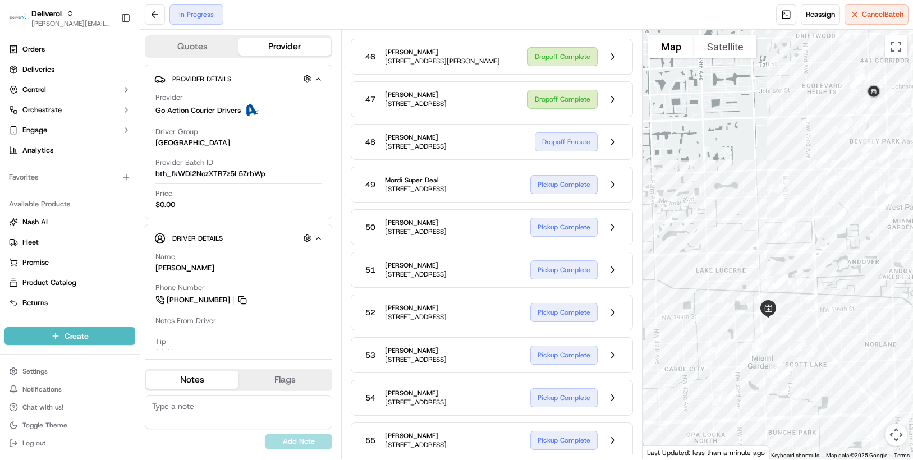
drag, startPoint x: 735, startPoint y: 199, endPoint x: 627, endPoint y: 222, distance: 110.8
click at [627, 222] on div "Quotes Provider Provider Details Hidden ( 2 ) Provider Go Action Courier Driver…" at bounding box center [526, 245] width 773 height 430
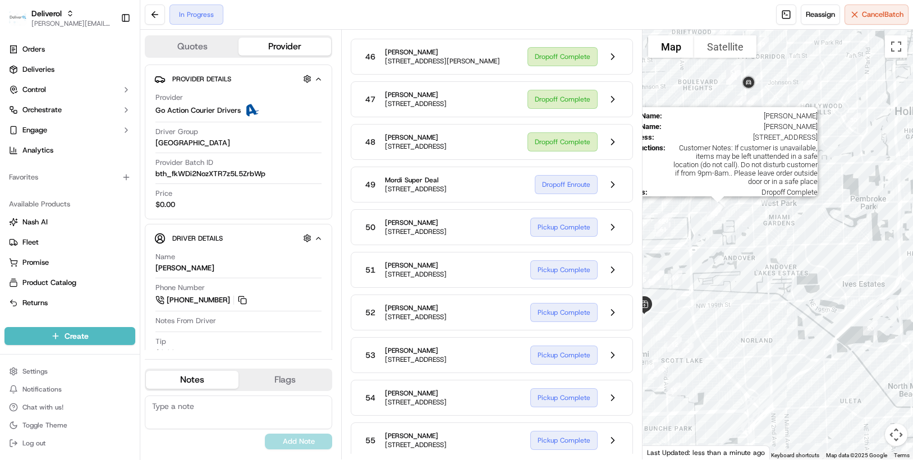
drag, startPoint x: 853, startPoint y: 202, endPoint x: 728, endPoint y: 198, distance: 125.2
click at [728, 198] on img "41" at bounding box center [718, 210] width 24 height 24
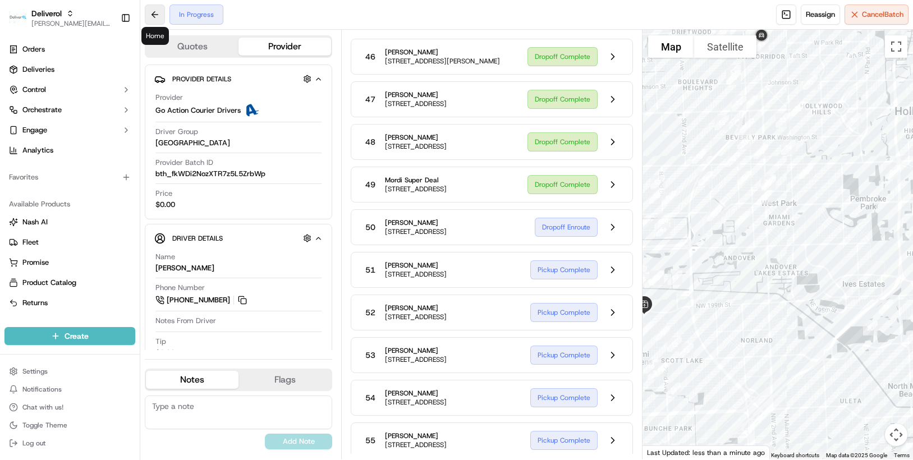
click at [161, 13] on button at bounding box center [155, 14] width 20 height 20
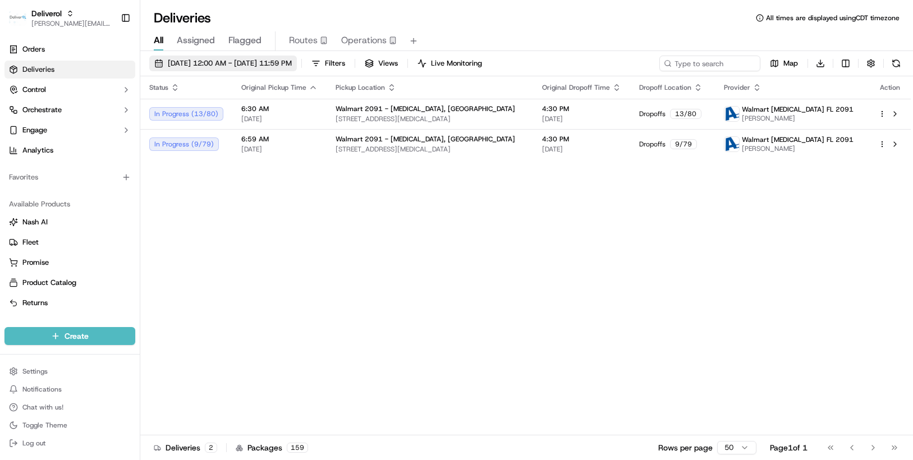
click at [292, 62] on span "[DATE] 12:00 AM - [DATE] 11:59 PM" at bounding box center [230, 63] width 124 height 10
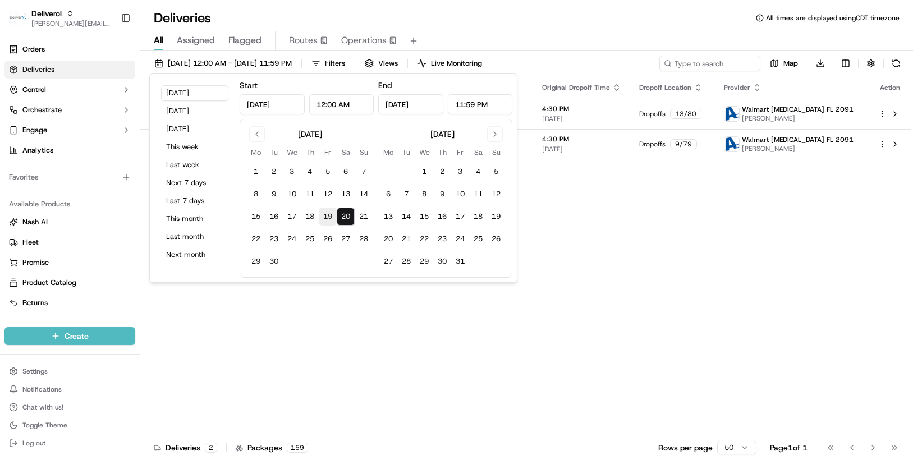
click at [327, 214] on button "19" at bounding box center [328, 217] width 18 height 18
type input "[DATE]"
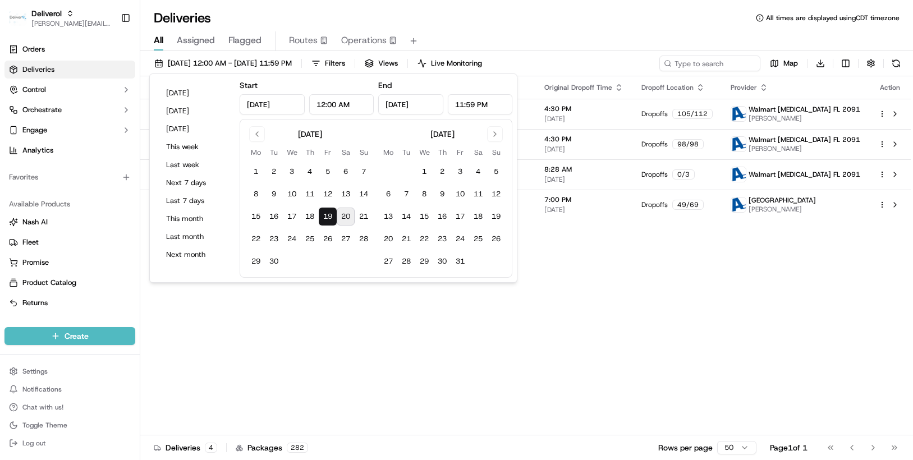
click at [568, 254] on div "Status Original Pickup Time Pickup Location Original Dropoff Time Dropoff Locat…" at bounding box center [525, 255] width 770 height 359
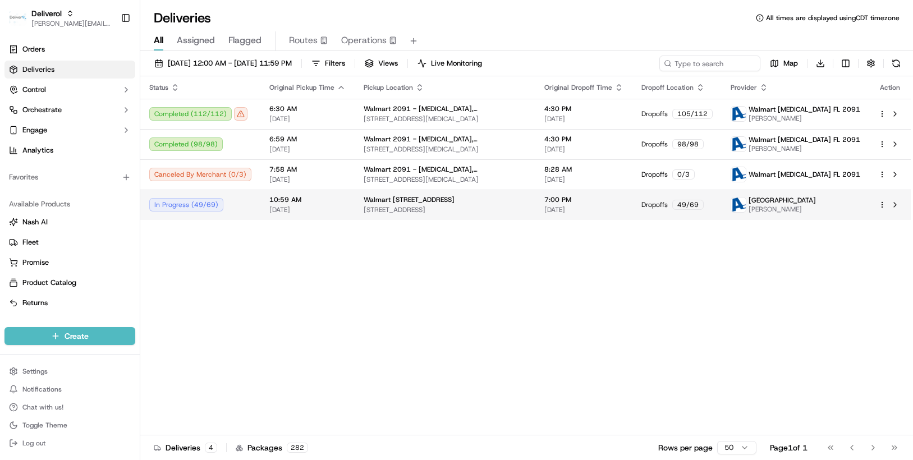
click at [201, 208] on div "In Progress ( 49 / 69 )" at bounding box center [200, 204] width 102 height 13
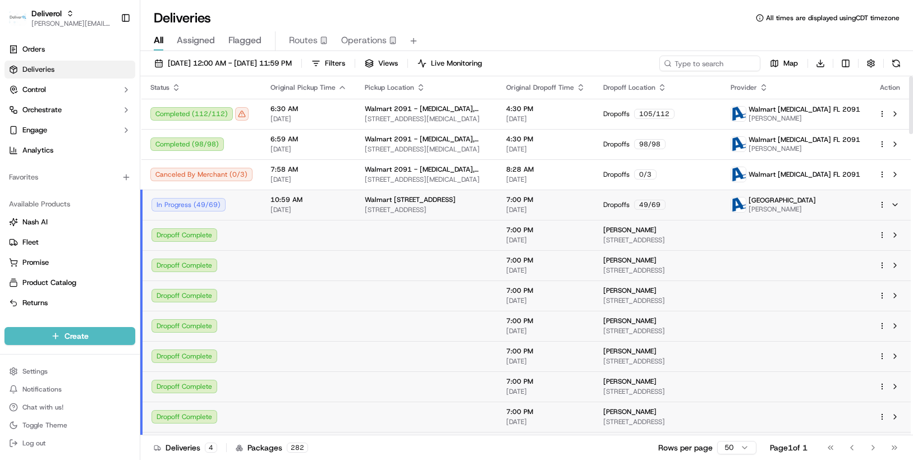
click at [201, 208] on div "In Progress ( 49 / 69 )" at bounding box center [201, 204] width 101 height 13
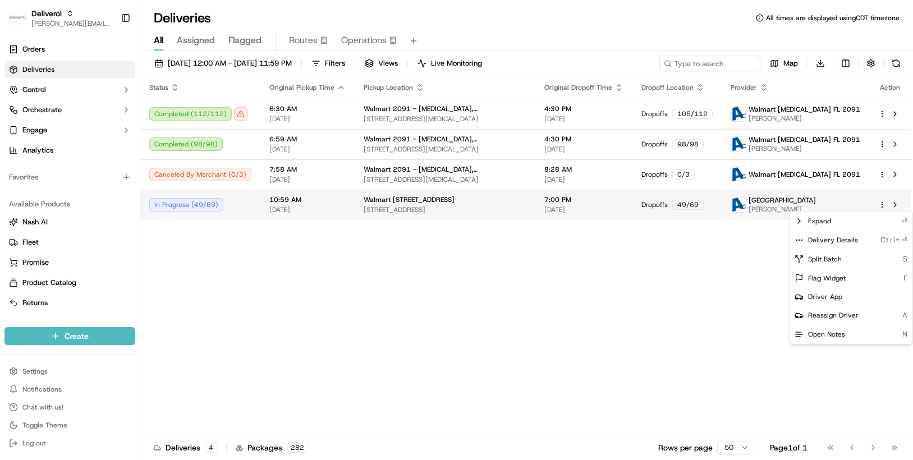
click at [884, 205] on html "Deliverol chris.sexton@deliverol.com Toggle Sidebar Orders Deliveries Control O…" at bounding box center [456, 230] width 913 height 460
click at [872, 240] on div "Delivery Details Ctrl+⏎" at bounding box center [851, 240] width 122 height 19
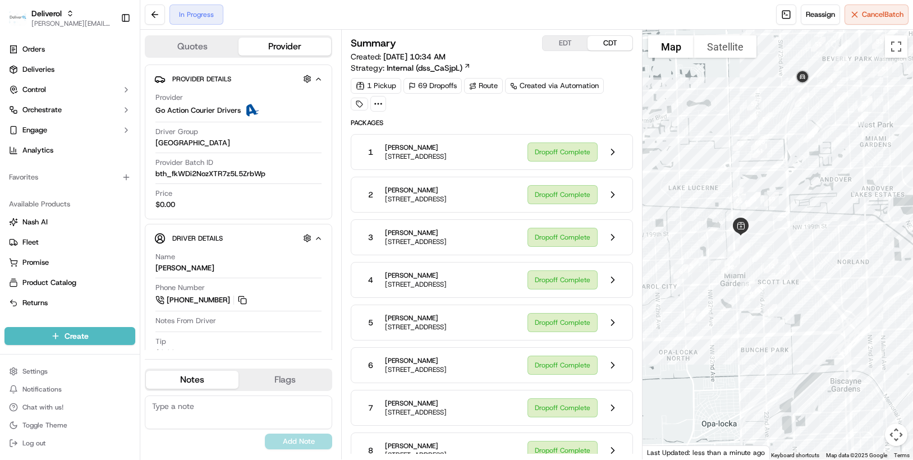
drag, startPoint x: 757, startPoint y: 155, endPoint x: 637, endPoint y: 184, distance: 124.0
click at [637, 184] on div "Quotes Provider Provider Details Hidden ( 2 ) Provider Go Action Courier Driver…" at bounding box center [526, 245] width 773 height 430
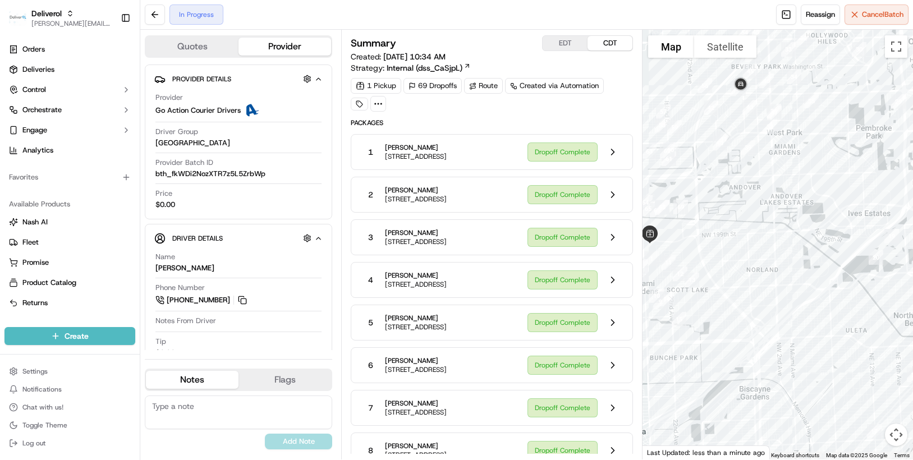
drag, startPoint x: 824, startPoint y: 226, endPoint x: 730, endPoint y: 235, distance: 93.6
click at [730, 235] on div at bounding box center [777, 245] width 270 height 430
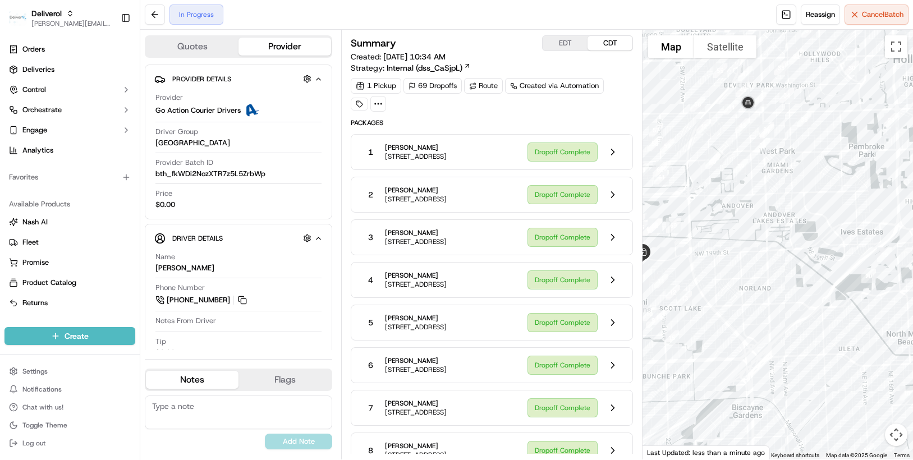
drag, startPoint x: 695, startPoint y: 144, endPoint x: 687, endPoint y: 166, distance: 22.5
click at [687, 166] on div at bounding box center [777, 245] width 270 height 430
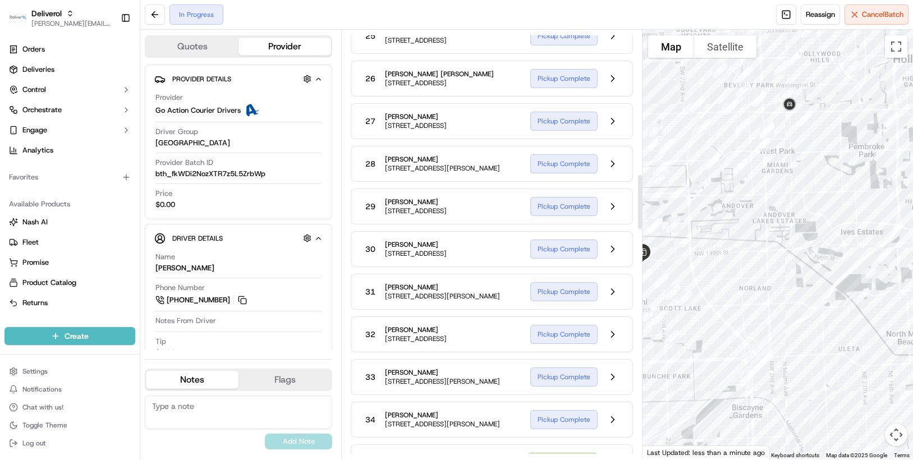
scroll to position [1122, 0]
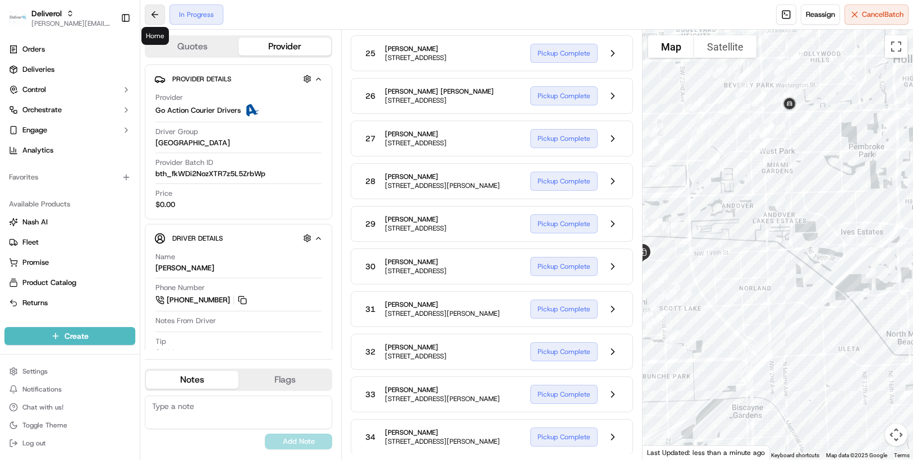
click at [157, 12] on button at bounding box center [155, 14] width 20 height 20
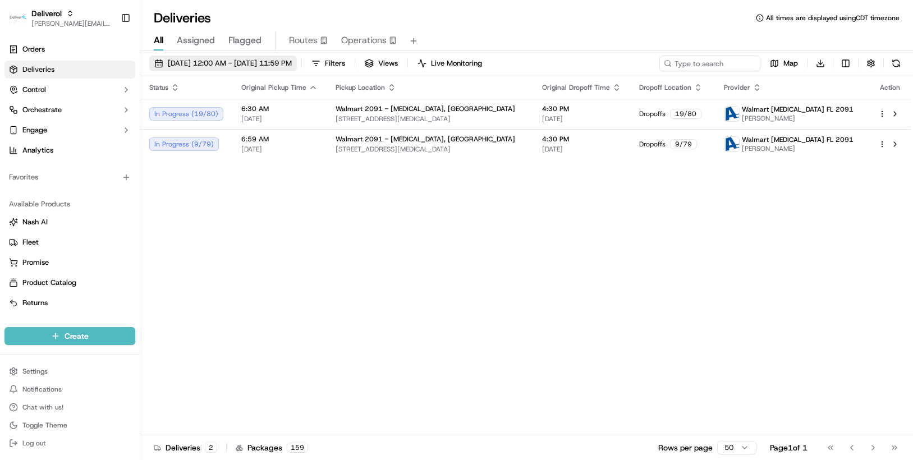
click at [297, 62] on button "[DATE] 12:00 AM - [DATE] 11:59 PM" at bounding box center [223, 64] width 148 height 16
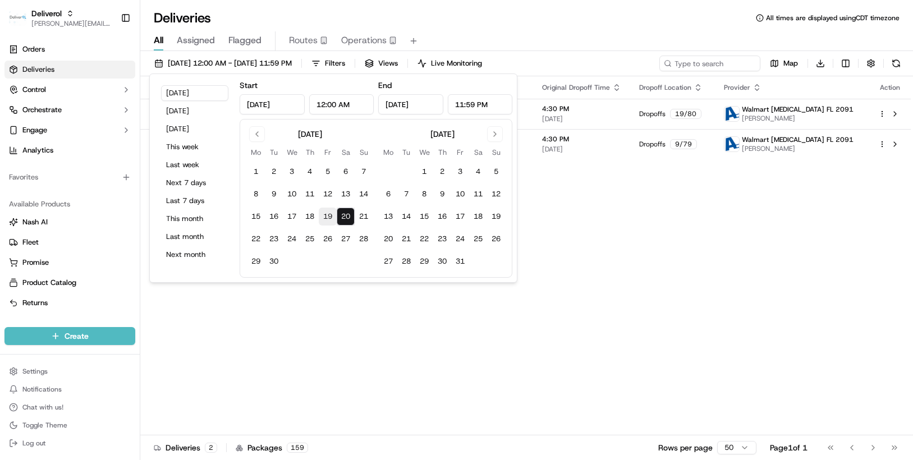
click at [324, 215] on button "19" at bounding box center [328, 217] width 18 height 18
type input "[DATE]"
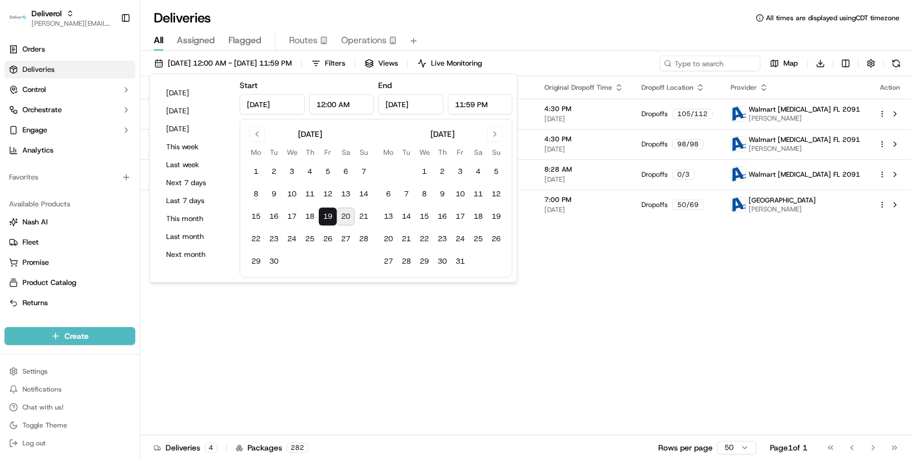
click at [640, 248] on div "Status Original Pickup Time Pickup Location Original Dropoff Time Dropoff Locat…" at bounding box center [525, 255] width 770 height 359
